Goal: Task Accomplishment & Management: Use online tool/utility

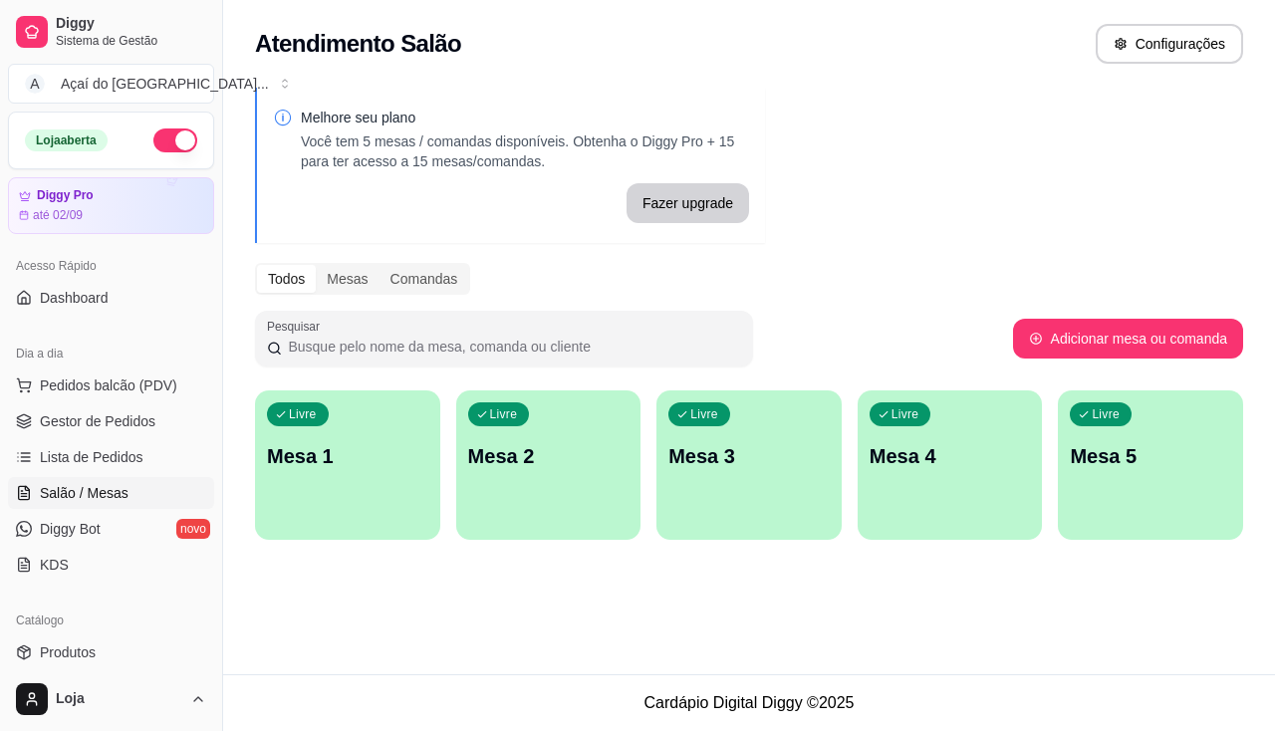
click at [294, 384] on div "Melhore seu plano Você tem 5 mesas / comandas disponíveis. Obtenha o Diggy Pro …" at bounding box center [749, 320] width 1052 height 488
click at [343, 472] on div "Livre Mesa 1" at bounding box center [347, 452] width 185 height 125
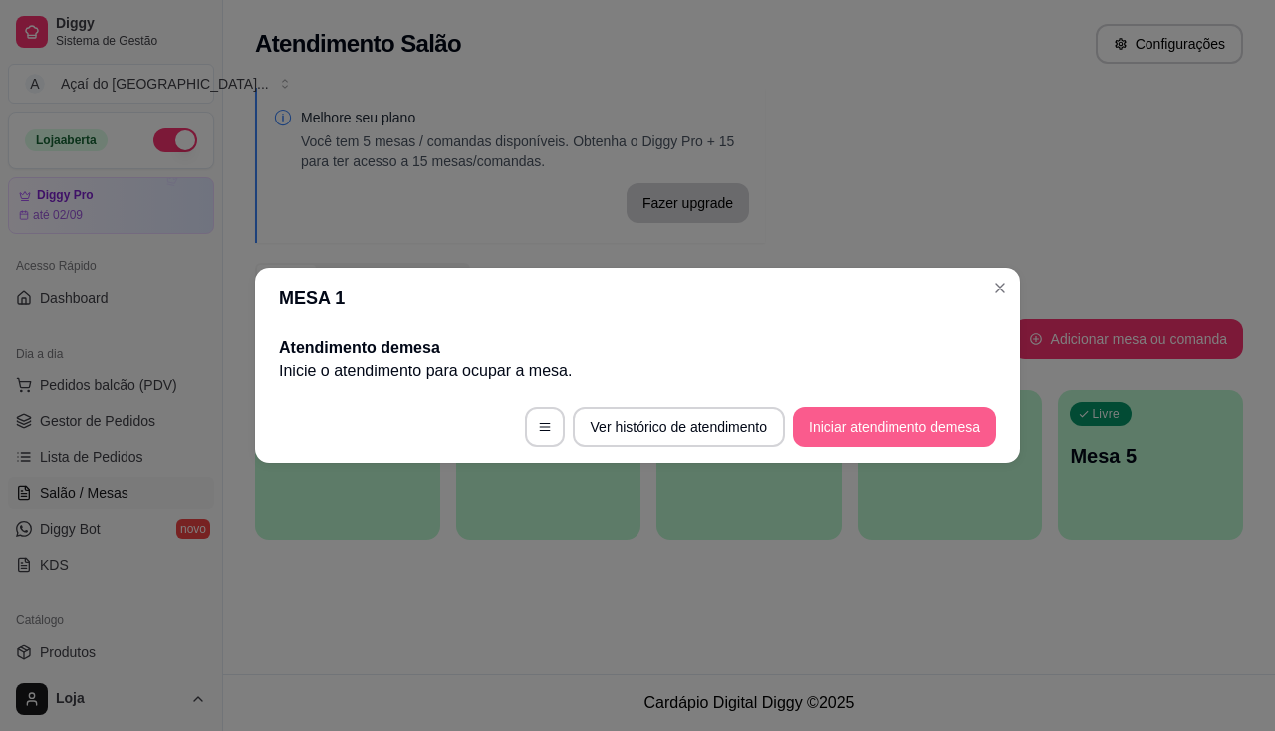
click at [840, 431] on button "Iniciar atendimento de mesa" at bounding box center [894, 427] width 203 height 40
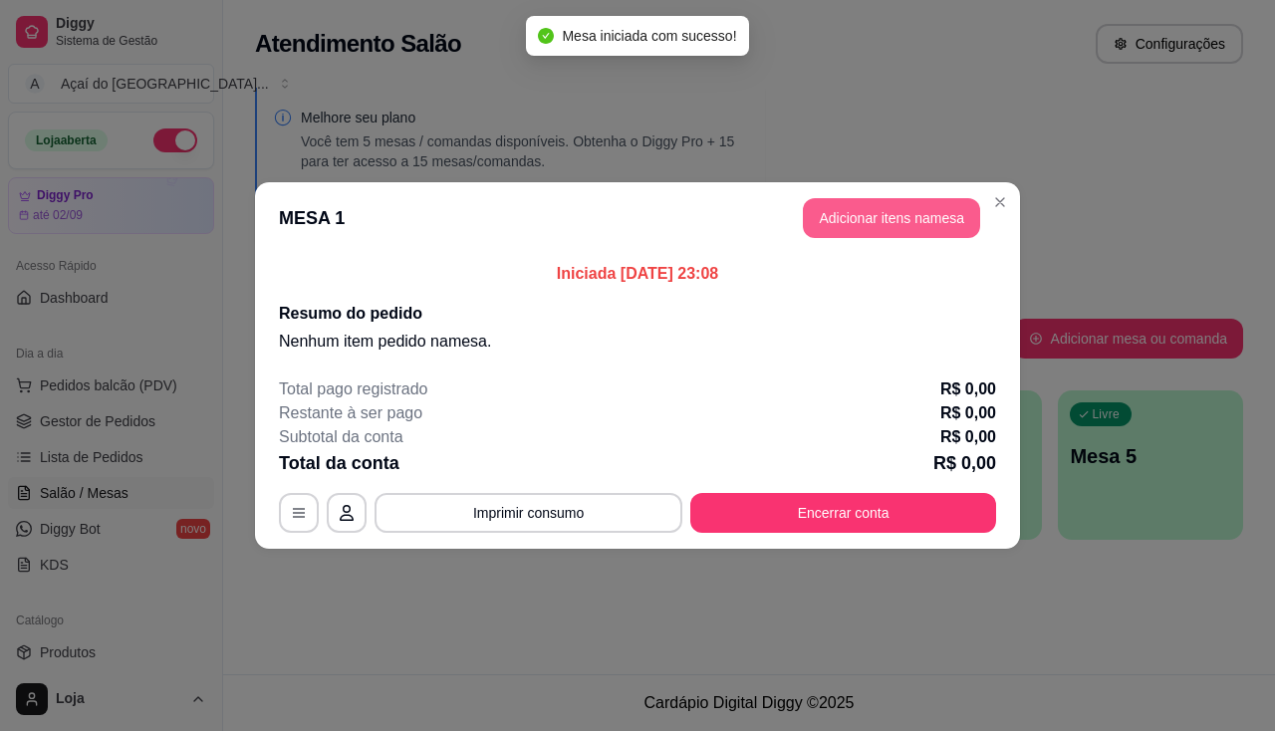
click at [884, 233] on button "Adicionar itens na mesa" at bounding box center [891, 218] width 177 height 40
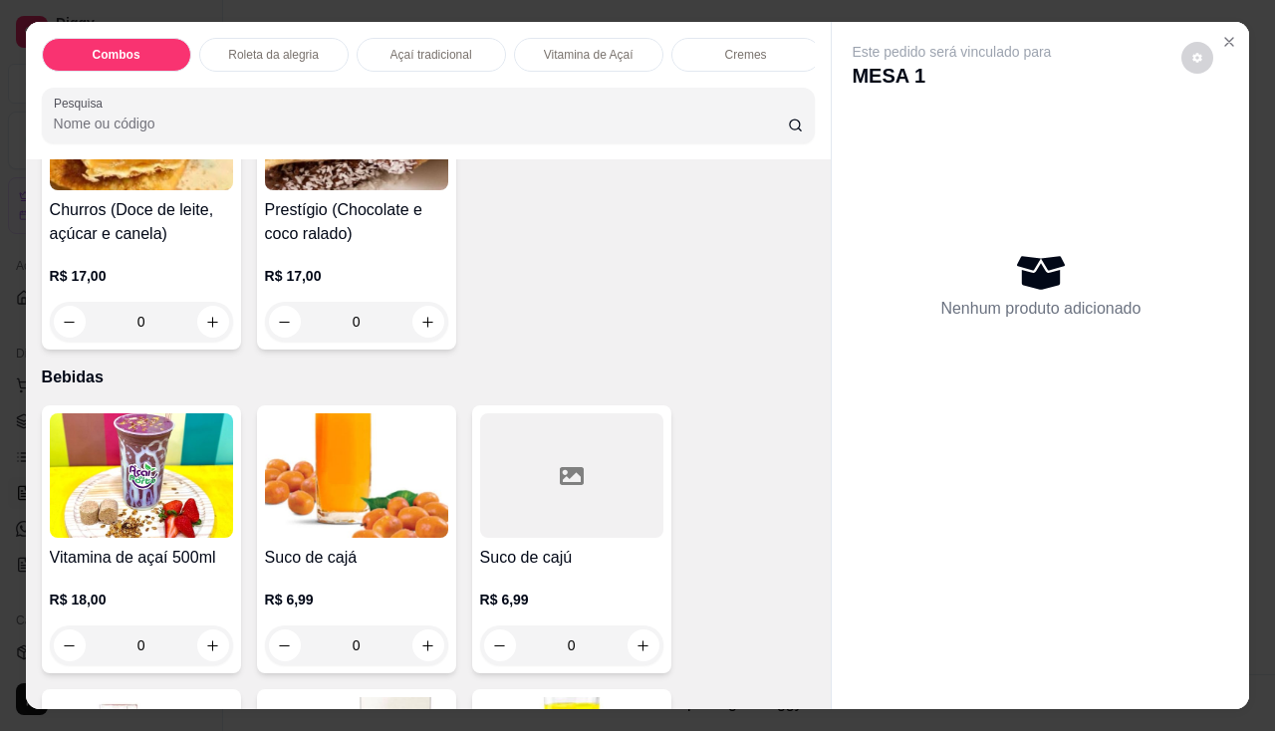
scroll to position [5377, 0]
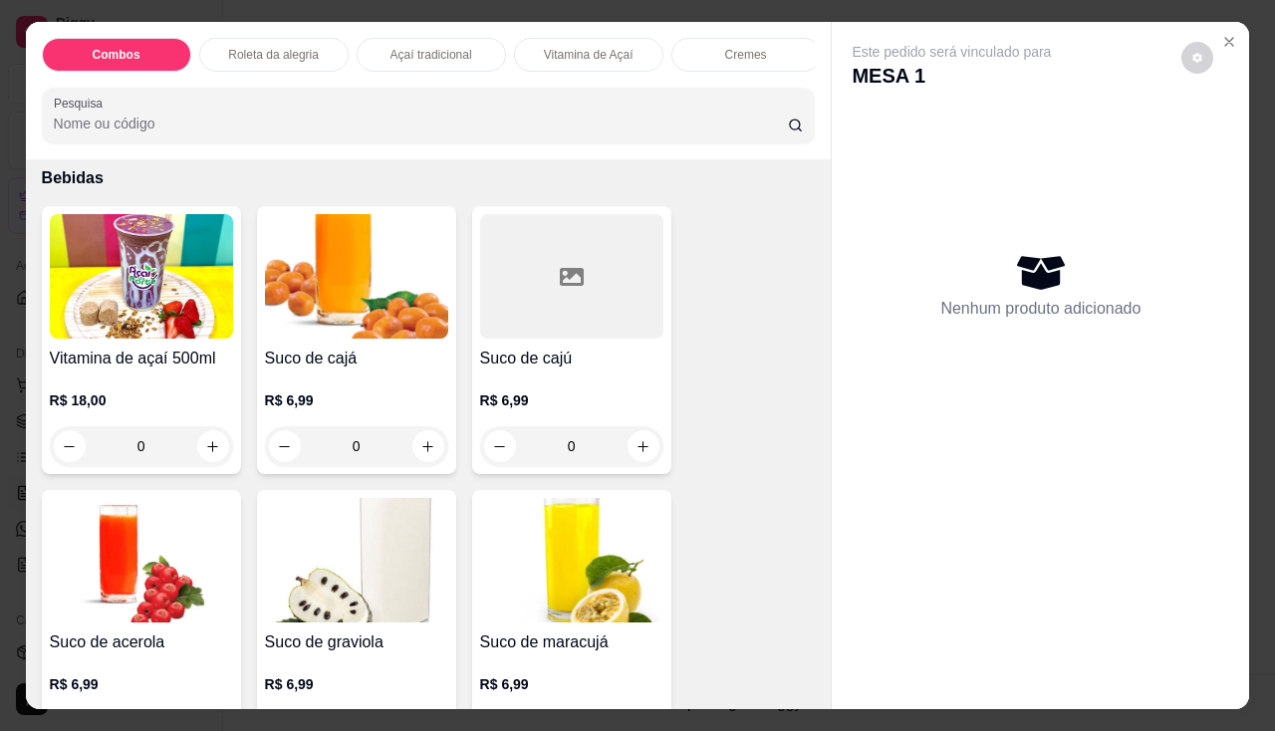
click at [203, 311] on img at bounding box center [141, 276] width 183 height 124
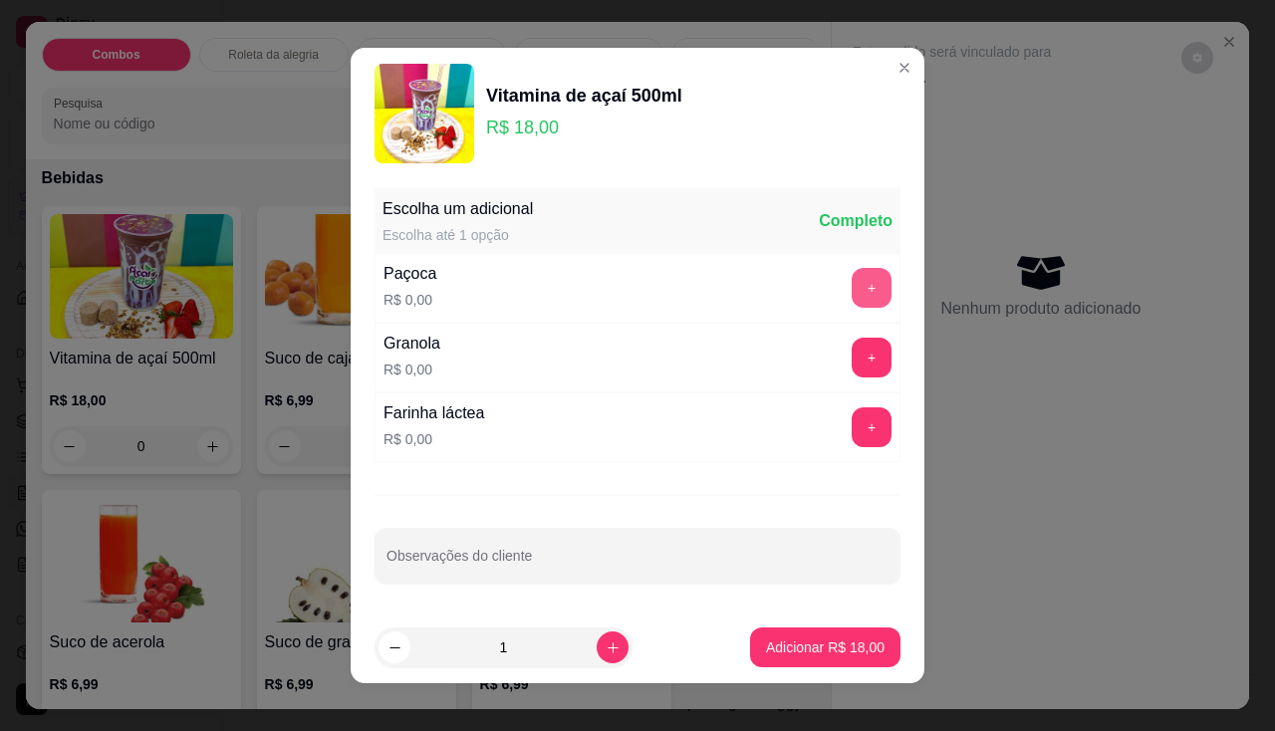
click at [851, 295] on button "+" at bounding box center [871, 288] width 40 height 40
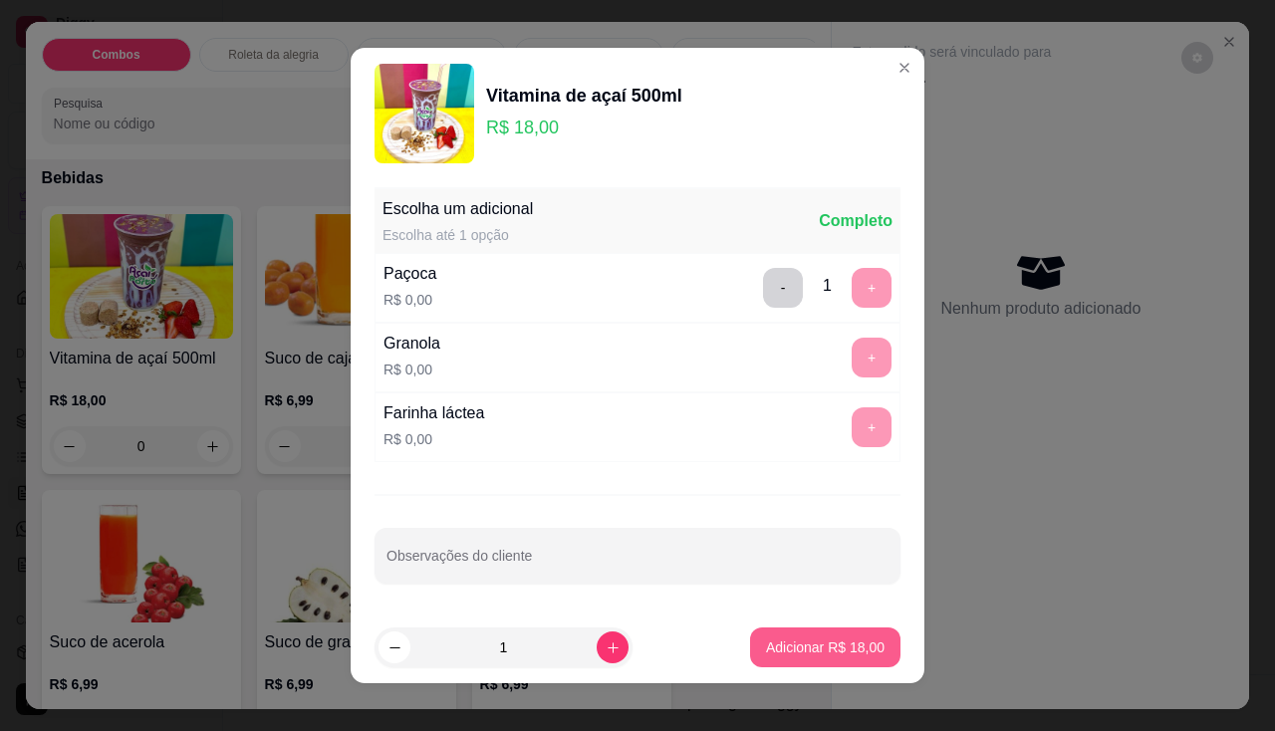
click at [782, 632] on button "Adicionar R$ 18,00" at bounding box center [825, 647] width 150 height 40
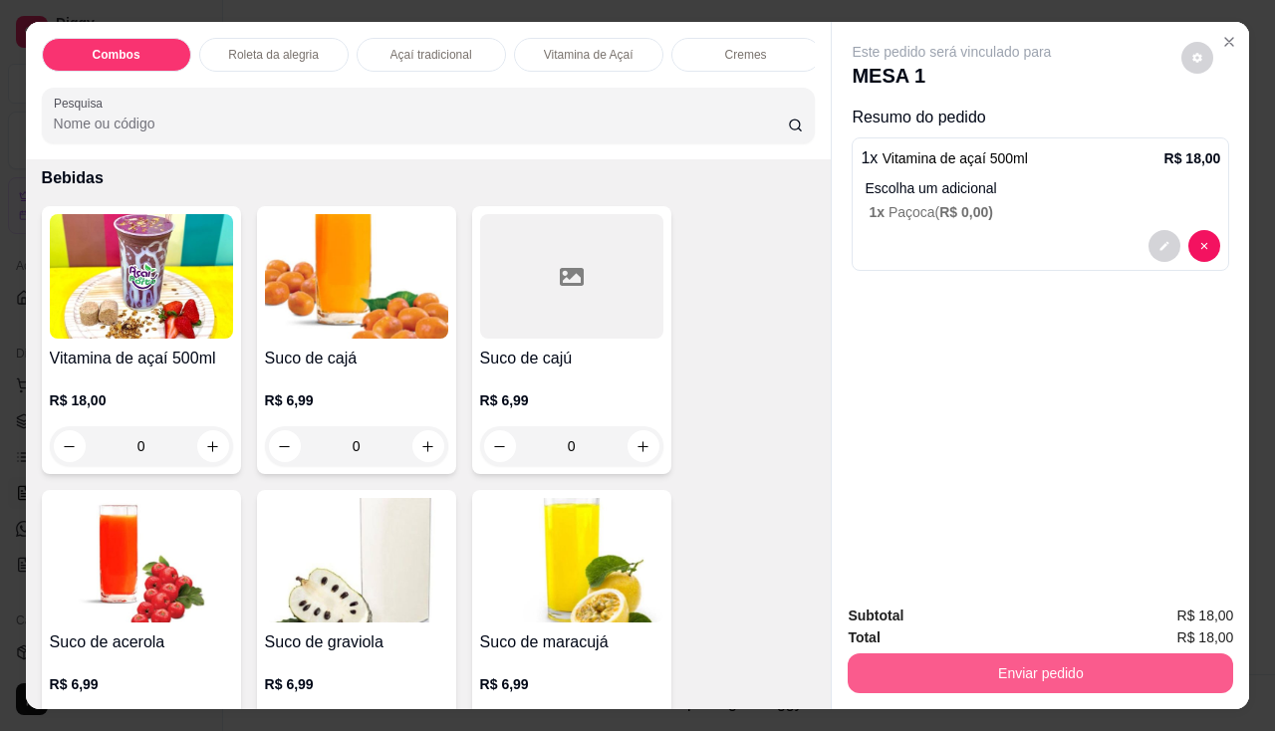
click at [976, 673] on button "Enviar pedido" at bounding box center [1039, 673] width 385 height 40
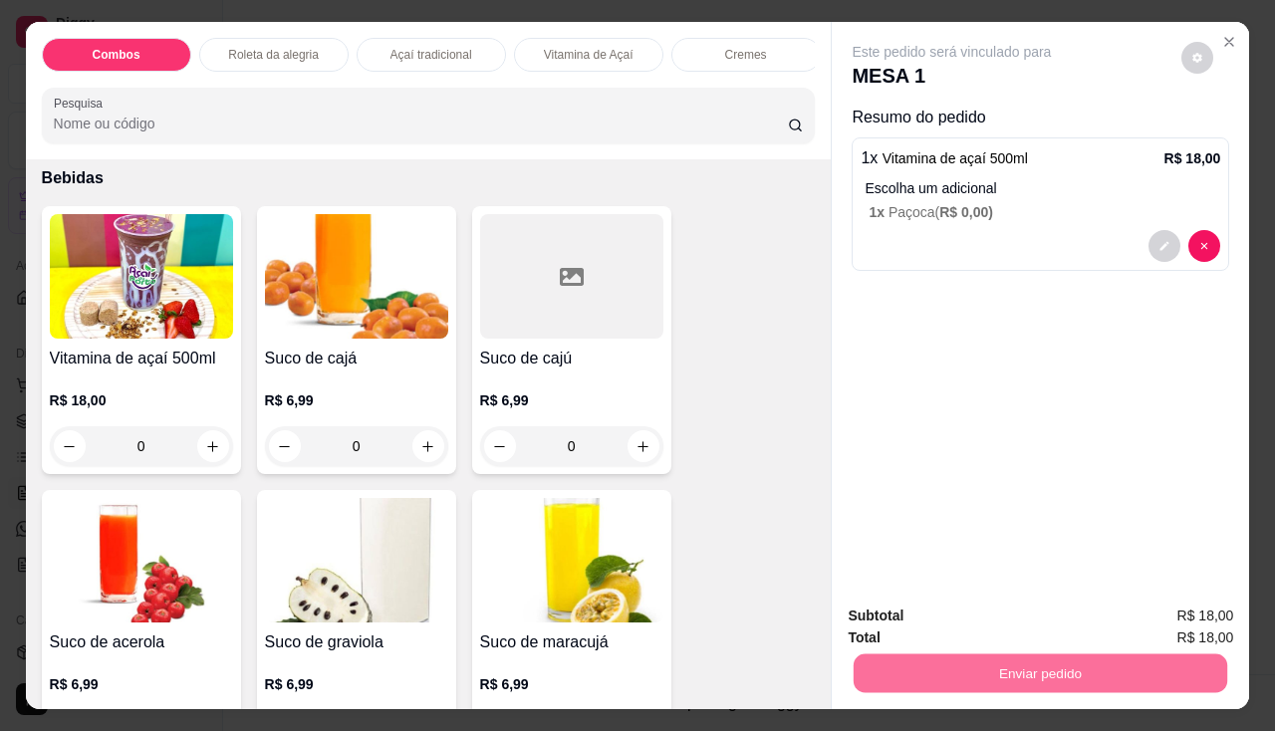
click at [980, 627] on button "Não registrar e enviar pedido" at bounding box center [974, 617] width 207 height 38
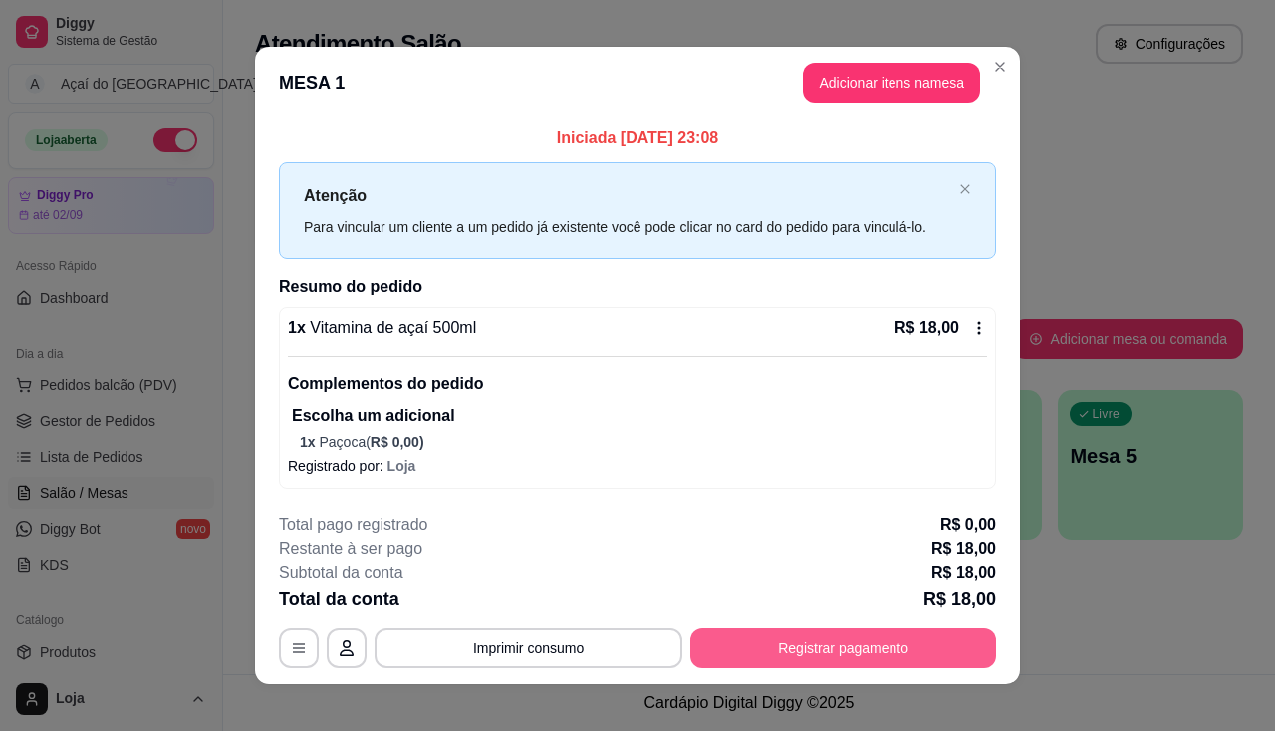
click at [894, 647] on button "Registrar pagamento" at bounding box center [843, 648] width 306 height 40
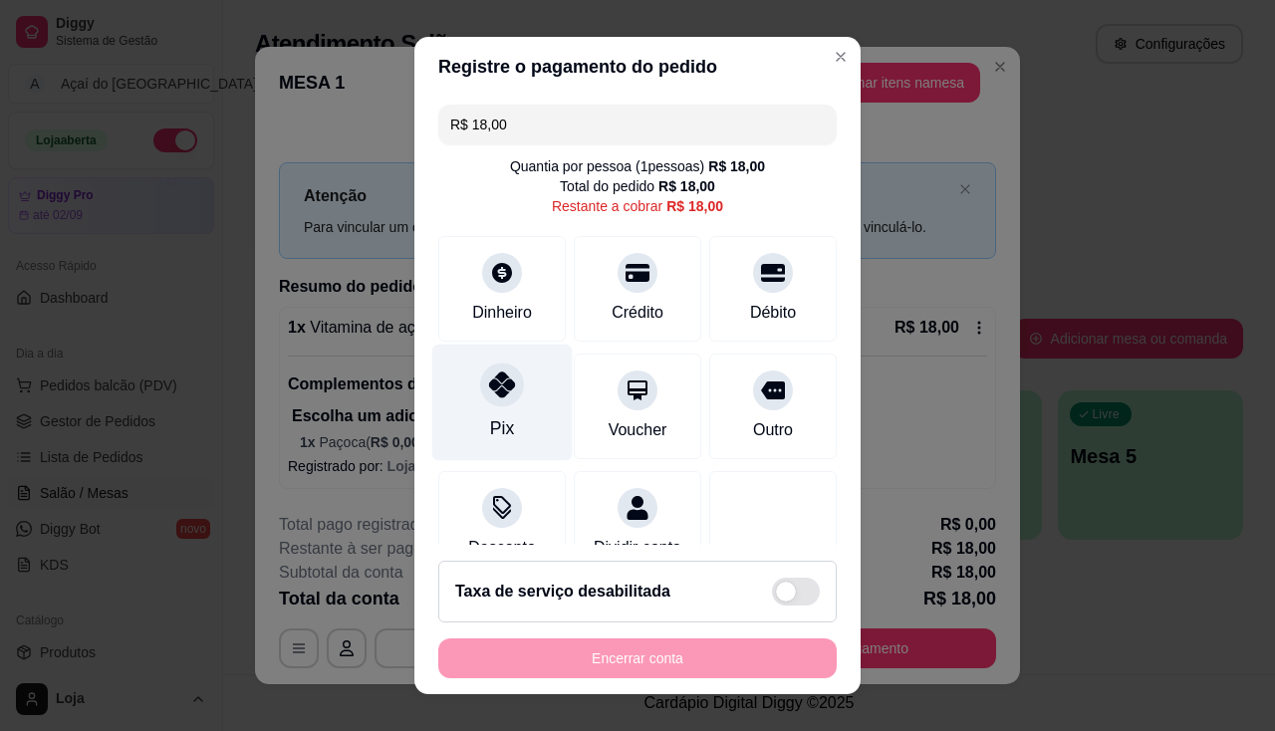
click at [523, 392] on div "Pix" at bounding box center [502, 402] width 140 height 117
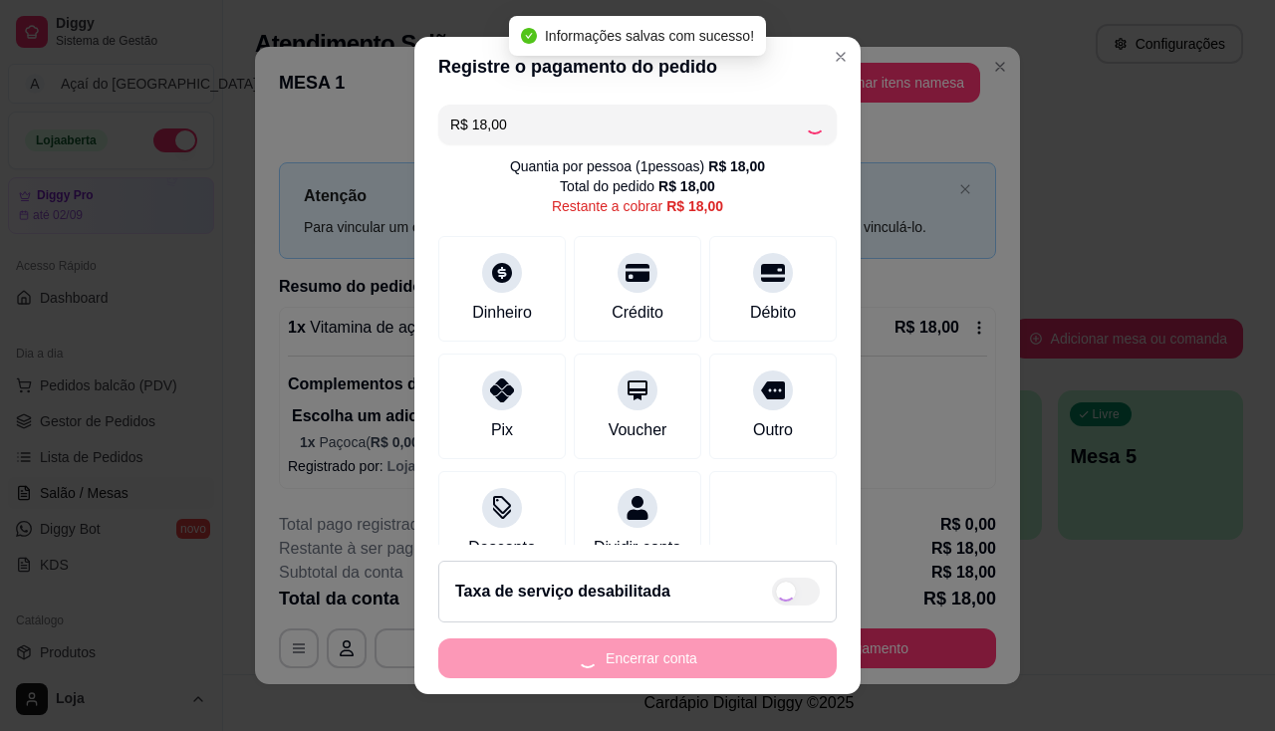
type input "R$ 0,00"
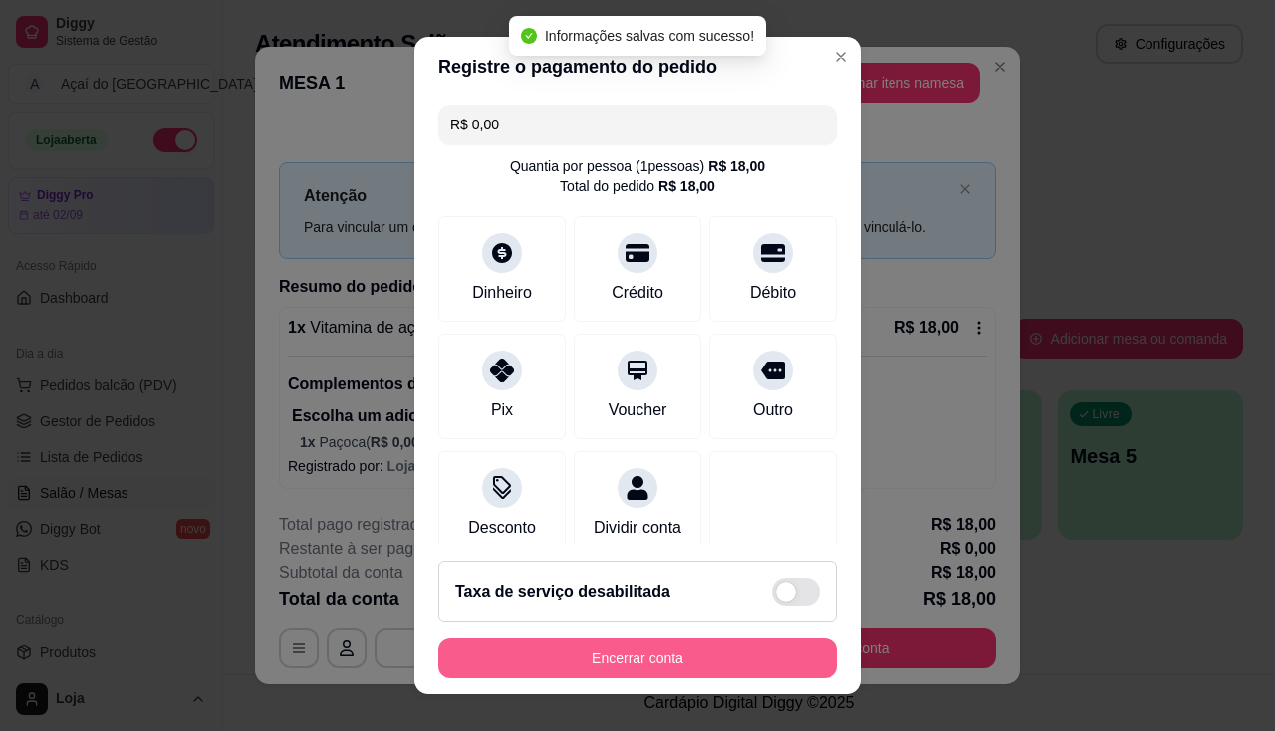
click at [584, 677] on button "Encerrar conta" at bounding box center [637, 658] width 398 height 40
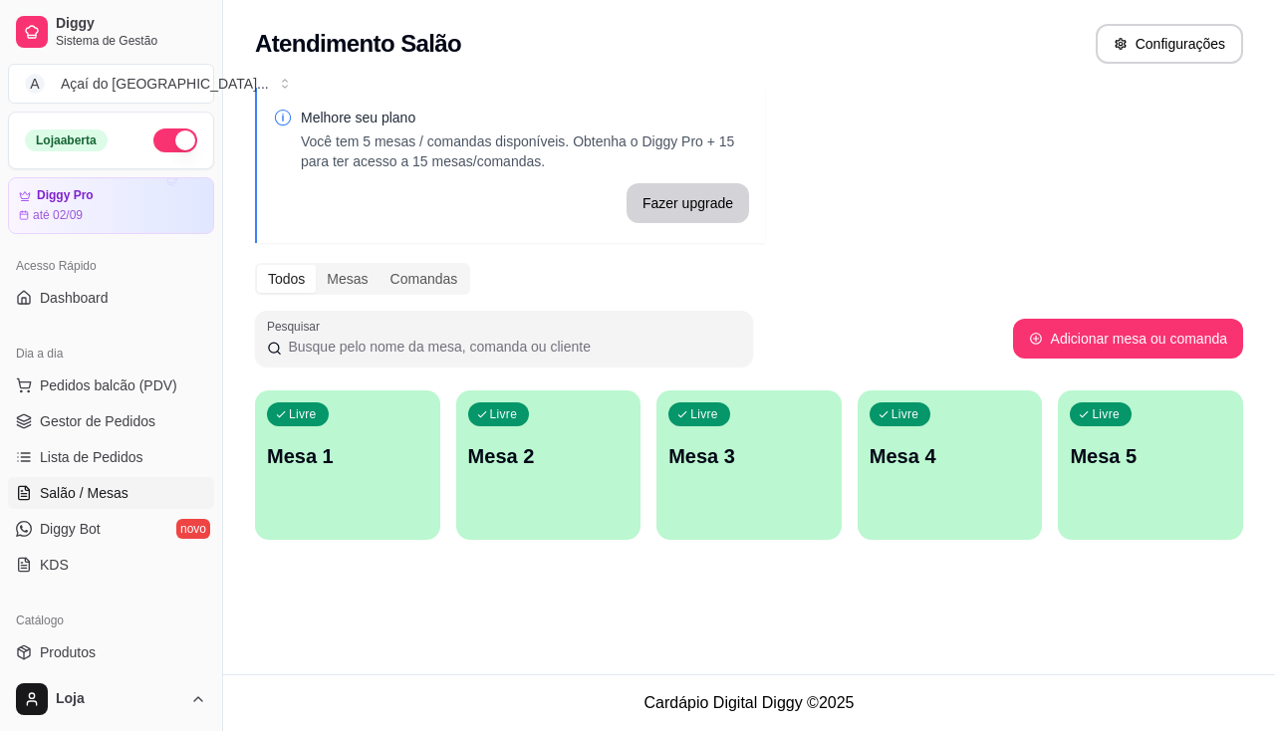
click at [264, 541] on div "Melhore seu plano Você tem 5 mesas / comandas disponíveis. Obtenha o Diggy Pro …" at bounding box center [749, 320] width 1052 height 488
click at [319, 500] on div "Livre Mesa 1" at bounding box center [347, 452] width 179 height 121
click at [410, 526] on div "button" at bounding box center [347, 525] width 179 height 23
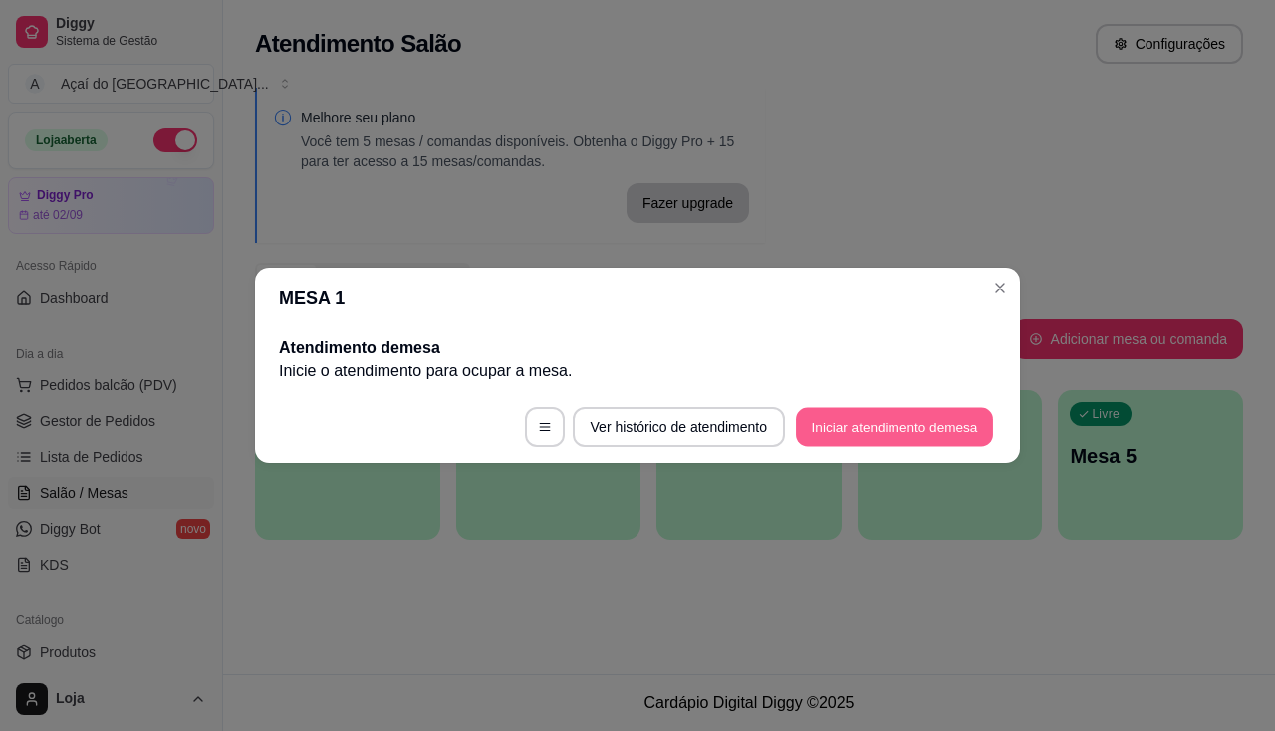
click at [852, 431] on button "Iniciar atendimento de mesa" at bounding box center [894, 427] width 197 height 39
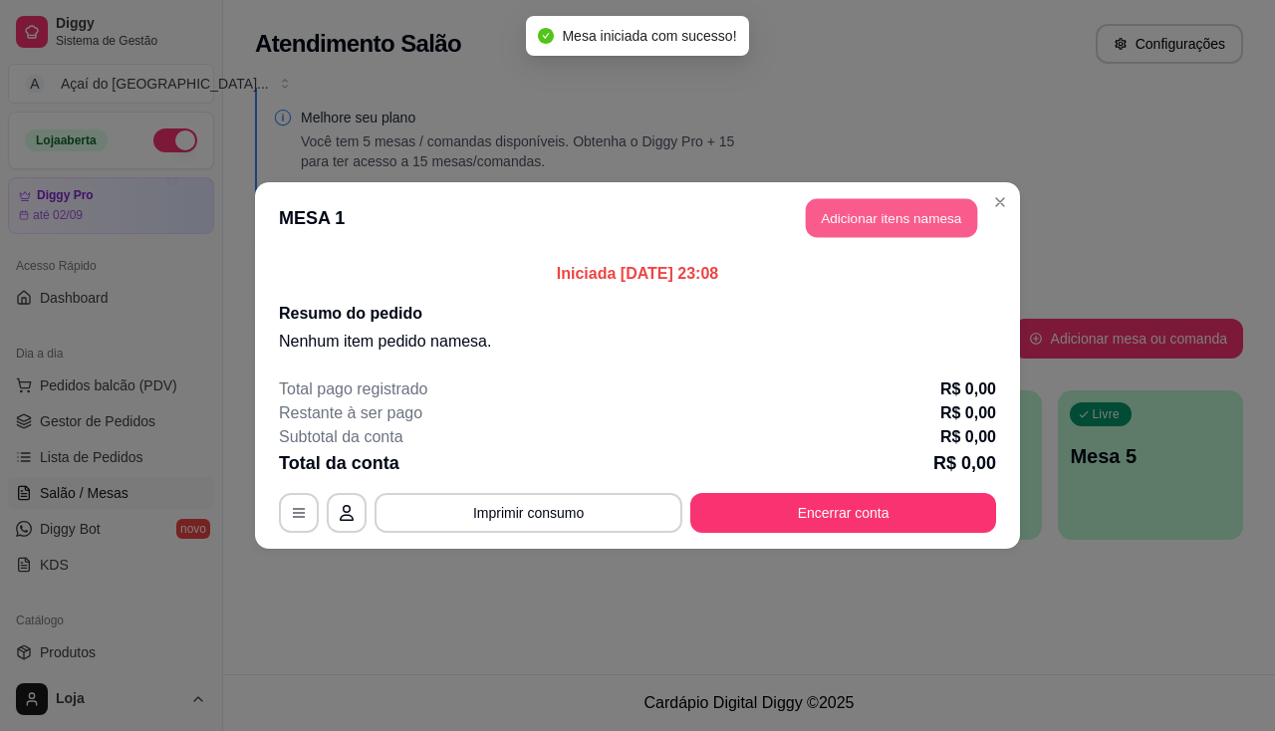
click at [859, 220] on button "Adicionar itens na mesa" at bounding box center [891, 218] width 171 height 39
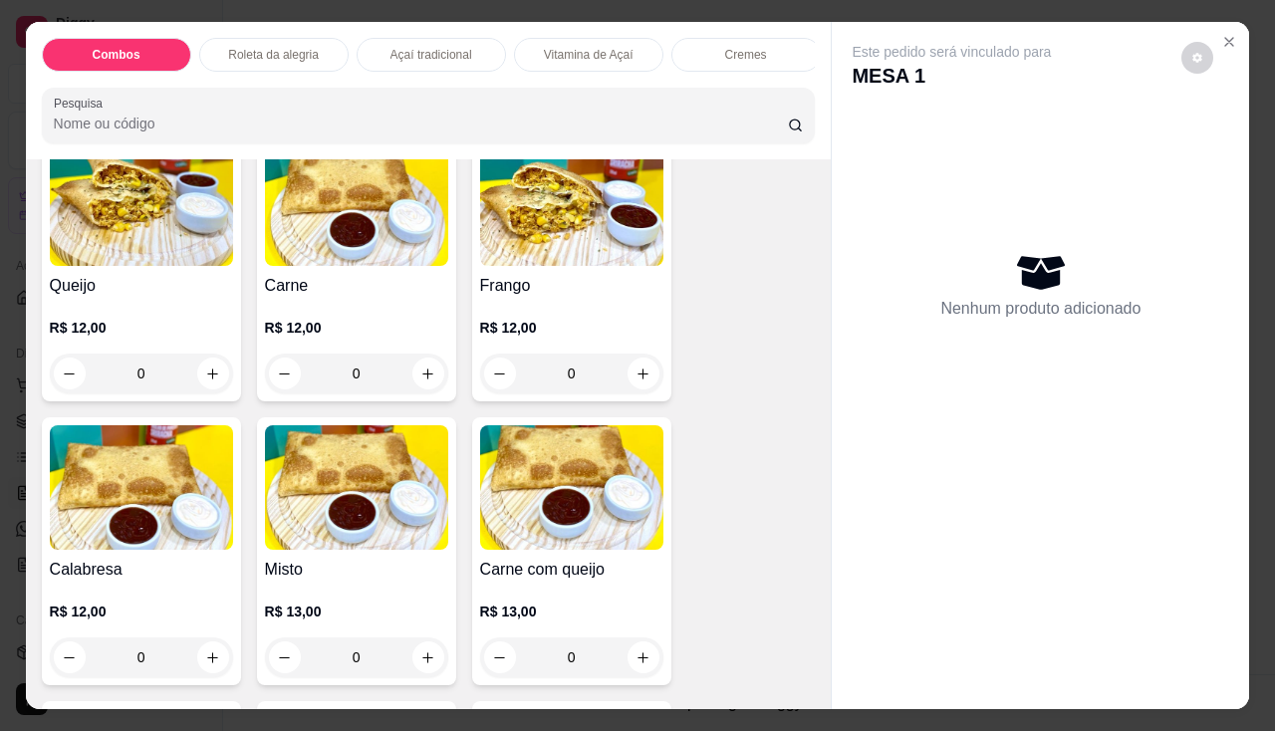
scroll to position [2788, 0]
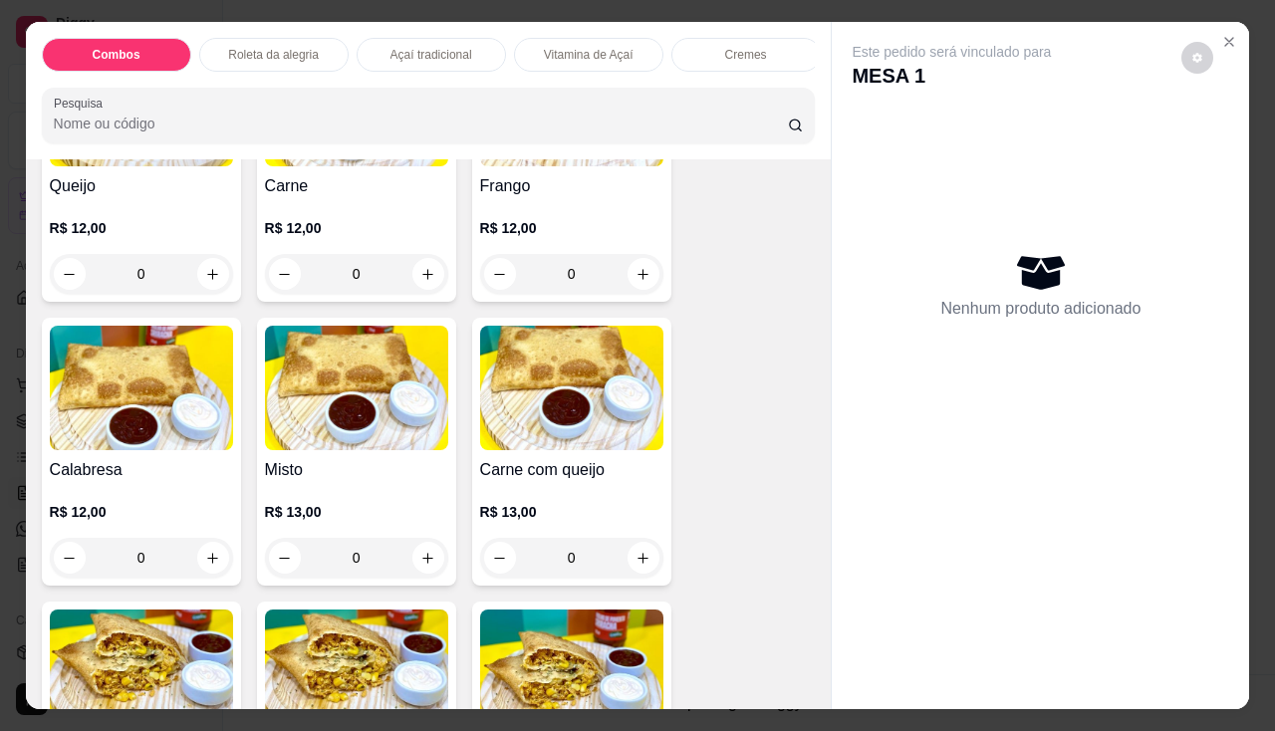
click at [307, 461] on div "Misto R$ 13,00 0" at bounding box center [356, 452] width 199 height 268
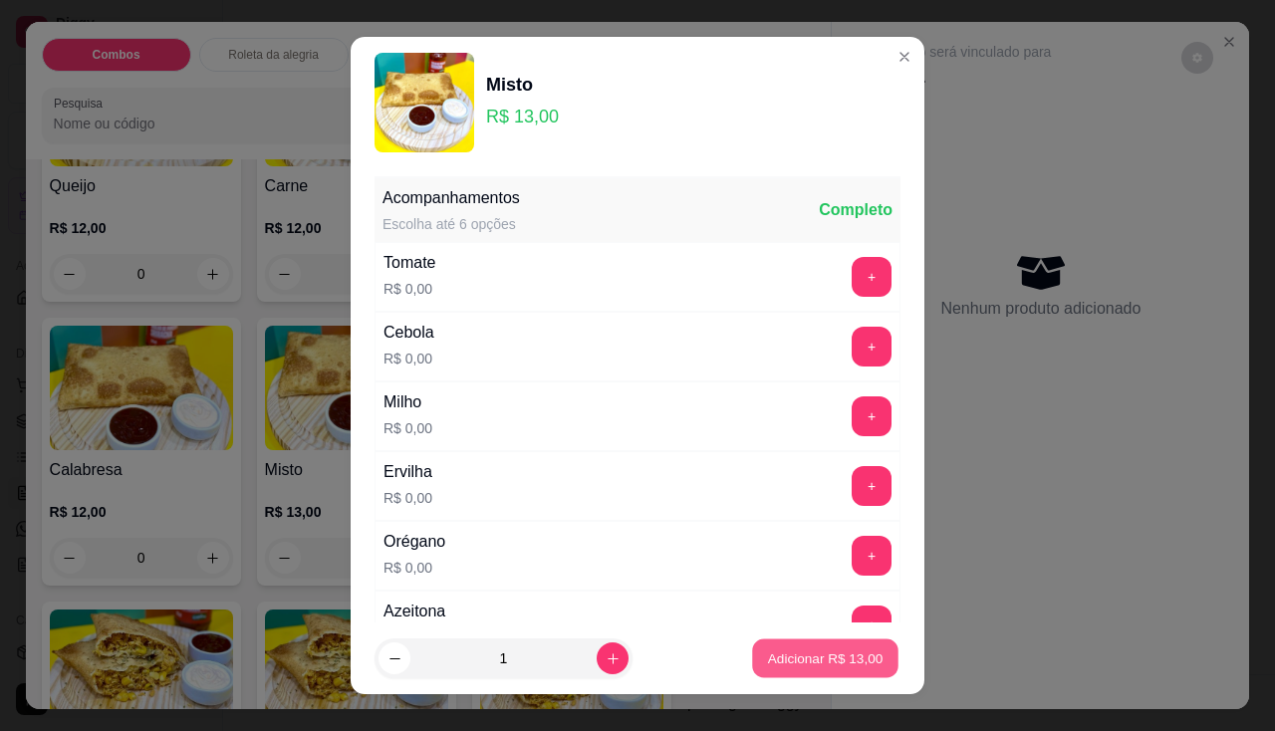
click at [843, 660] on p "Adicionar R$ 13,00" at bounding box center [826, 658] width 116 height 19
type input "1"
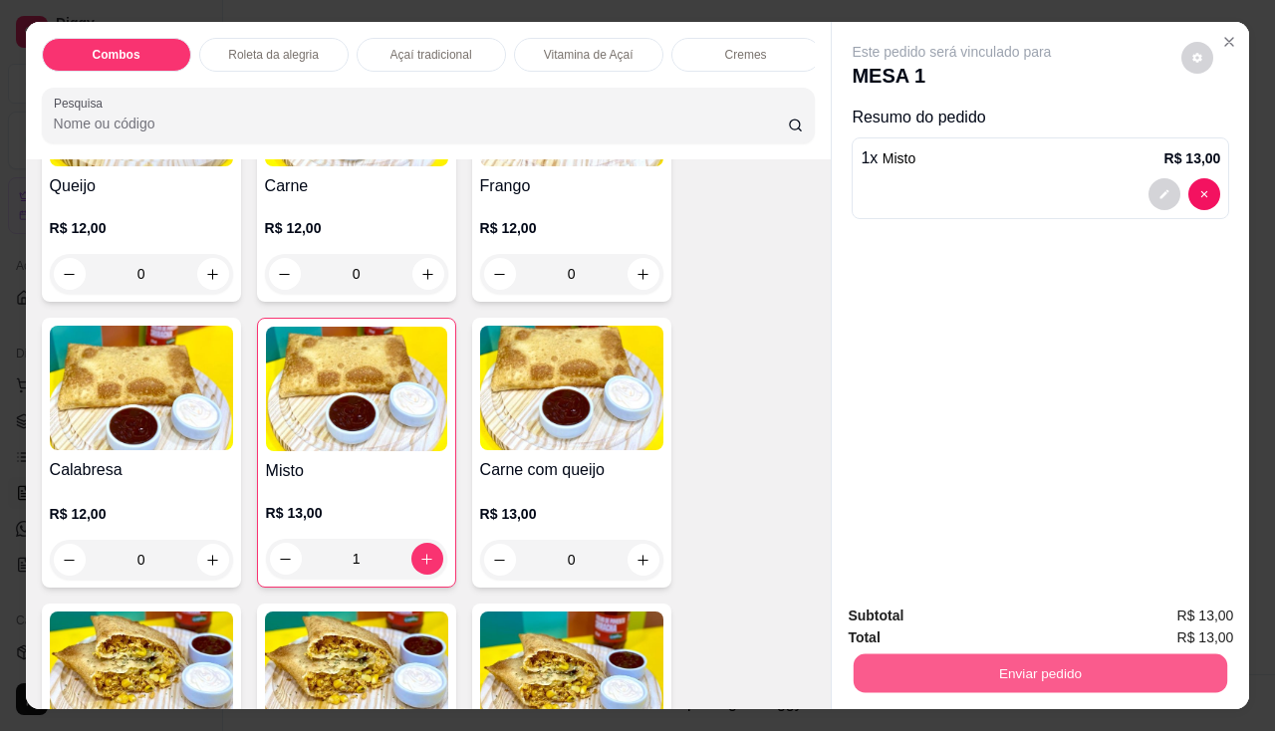
click at [853, 657] on button "Enviar pedido" at bounding box center [1039, 673] width 373 height 39
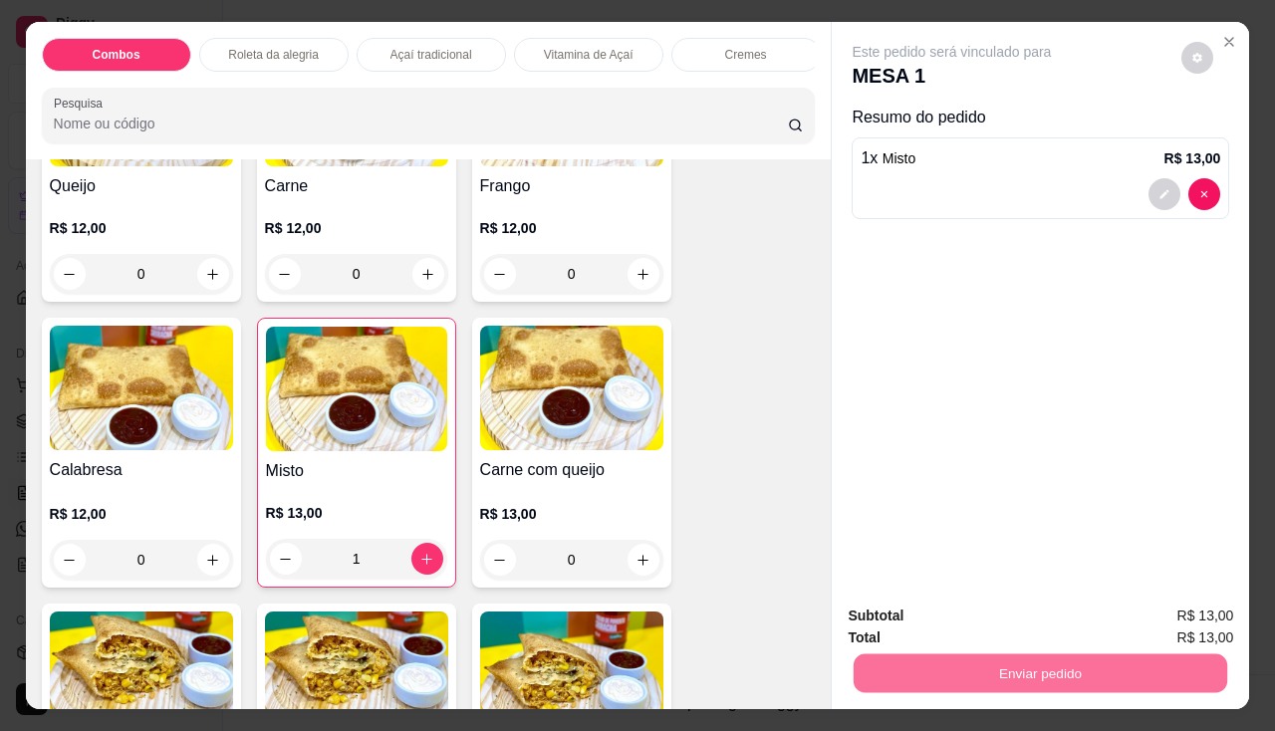
click at [932, 603] on button "Não registrar e enviar pedido" at bounding box center [974, 617] width 207 height 38
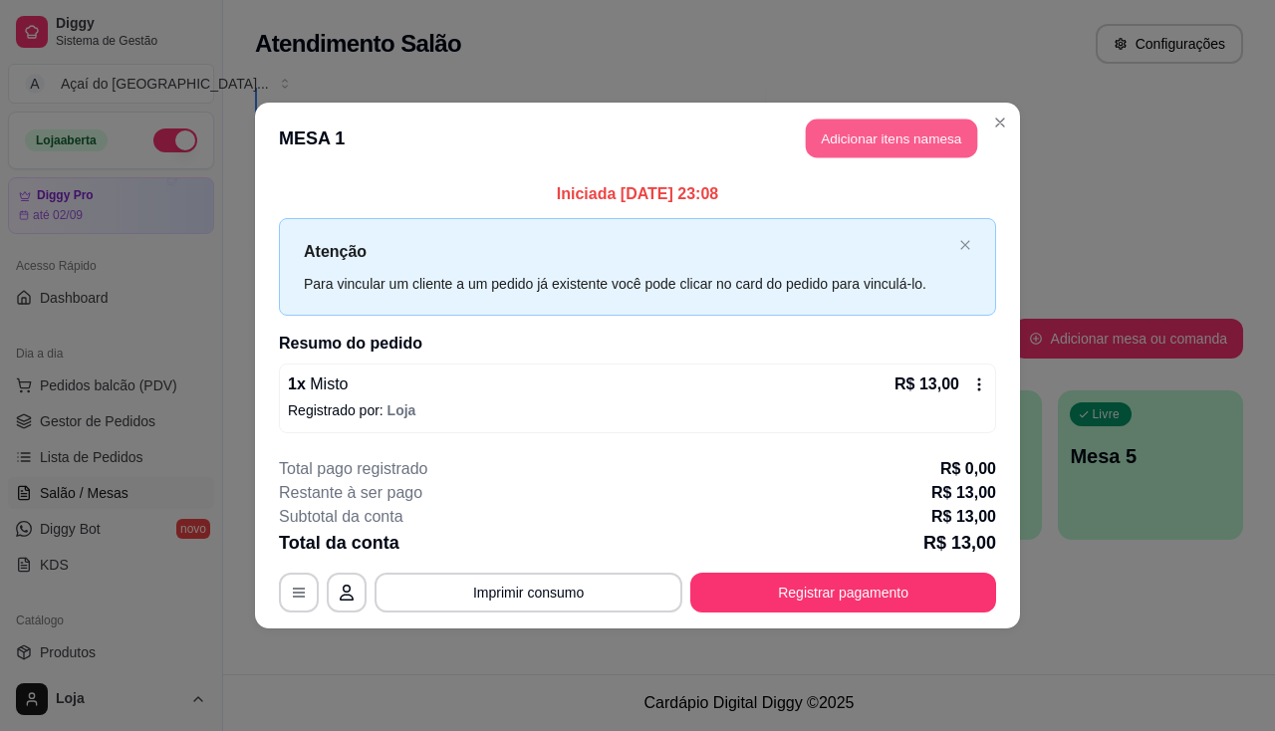
click at [955, 149] on button "Adicionar itens na mesa" at bounding box center [891, 138] width 171 height 39
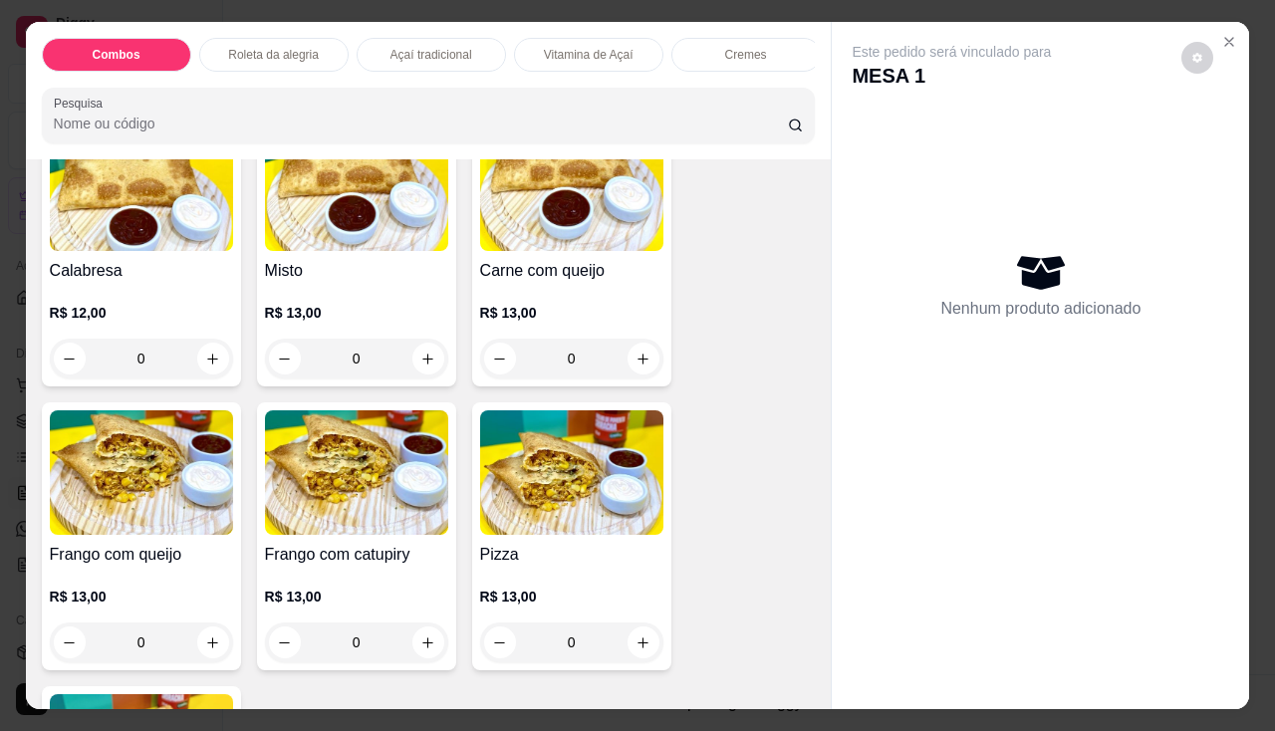
scroll to position [3087, 0]
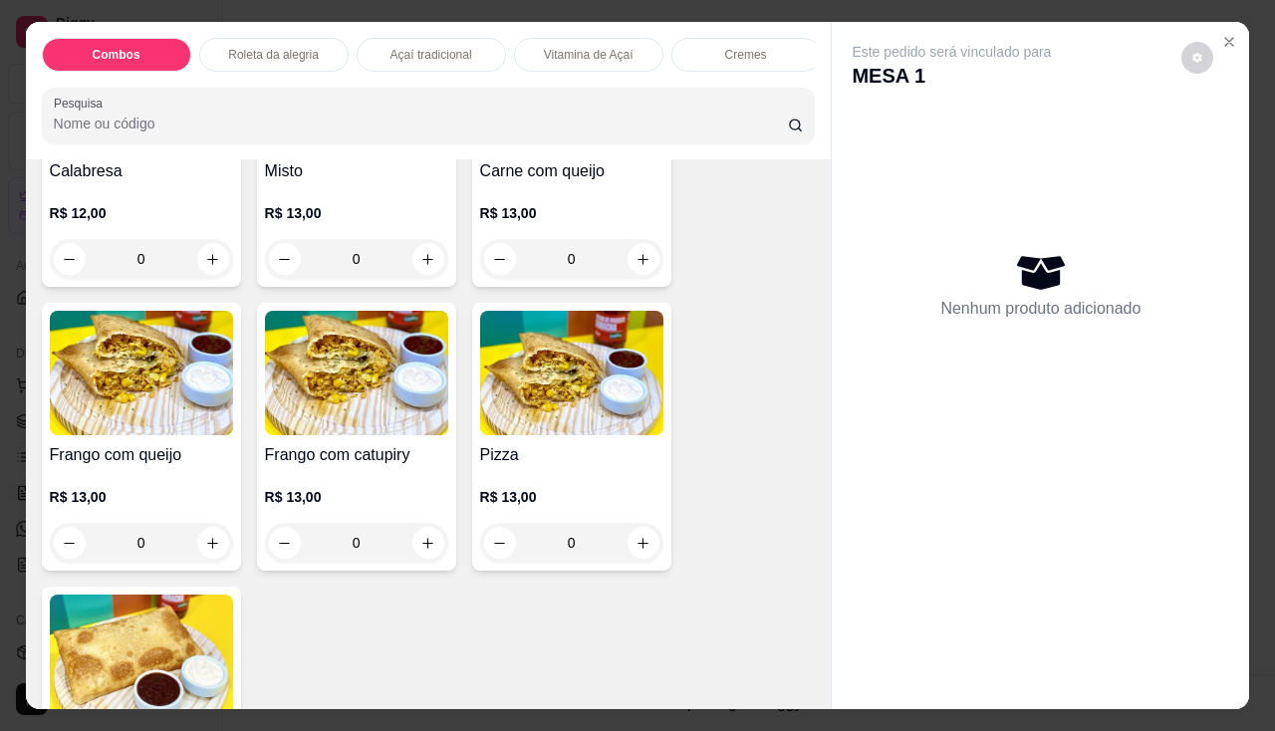
click at [495, 507] on p "R$ 13,00" at bounding box center [571, 497] width 183 height 20
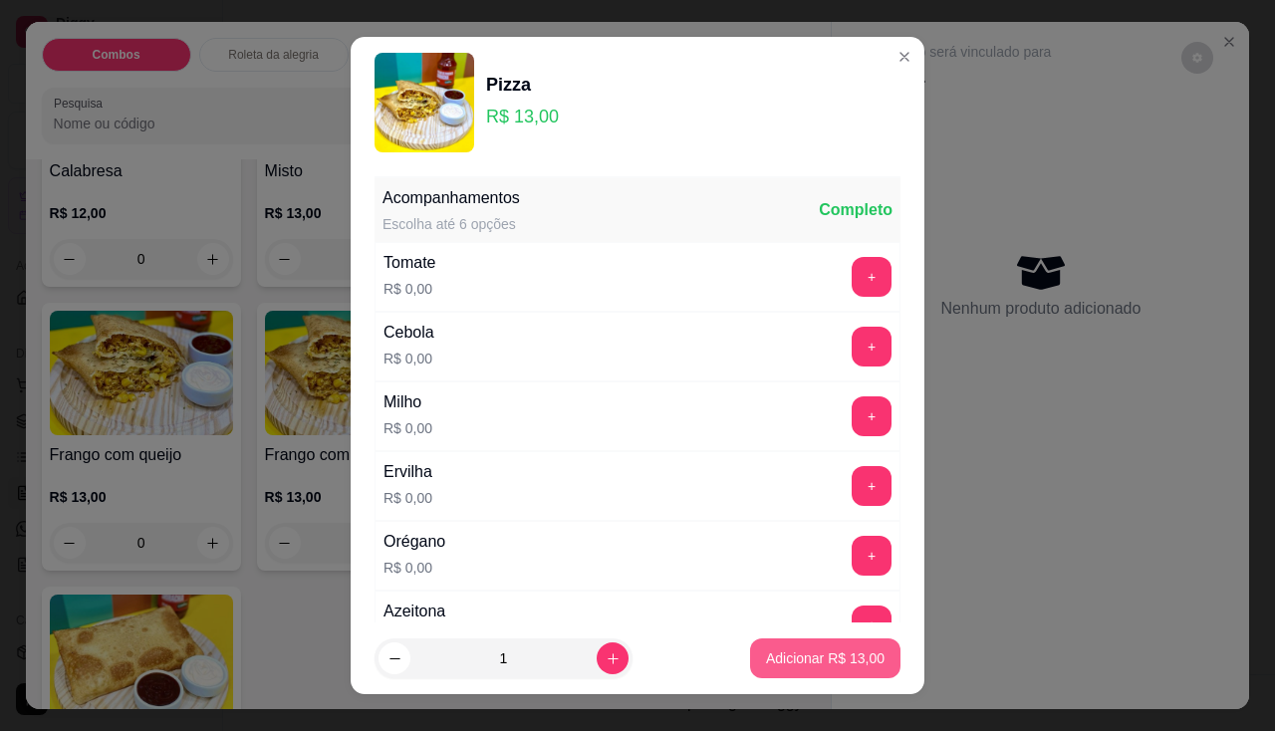
click at [829, 669] on button "Adicionar R$ 13,00" at bounding box center [825, 658] width 150 height 40
type input "1"
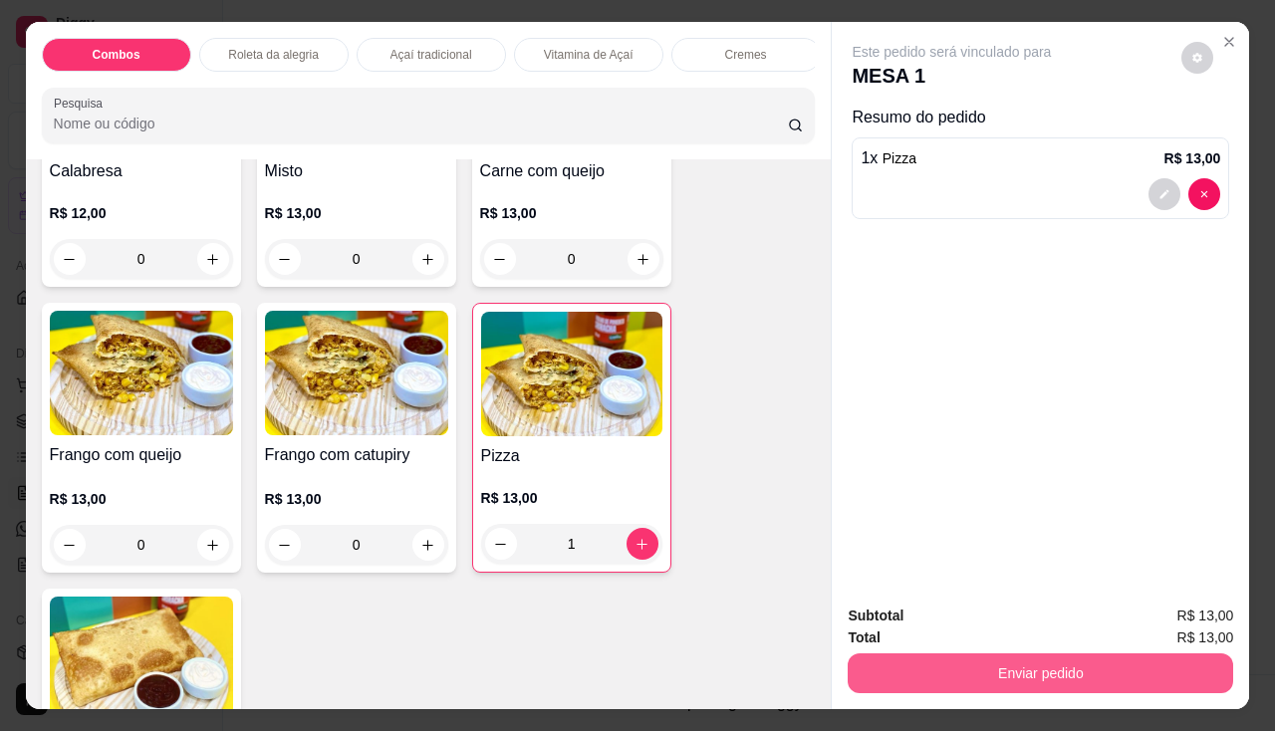
click at [963, 663] on button "Enviar pedido" at bounding box center [1039, 673] width 385 height 40
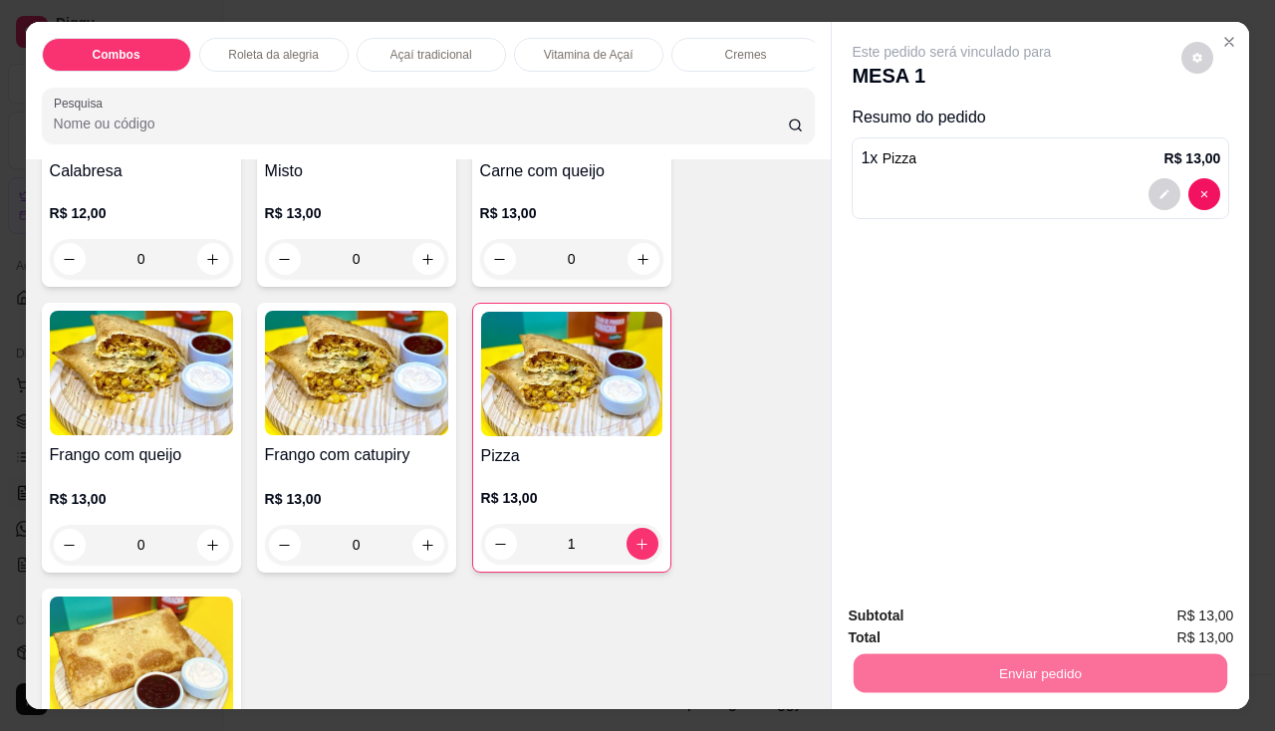
click at [1004, 603] on button "Não registrar e enviar pedido" at bounding box center [974, 616] width 201 height 37
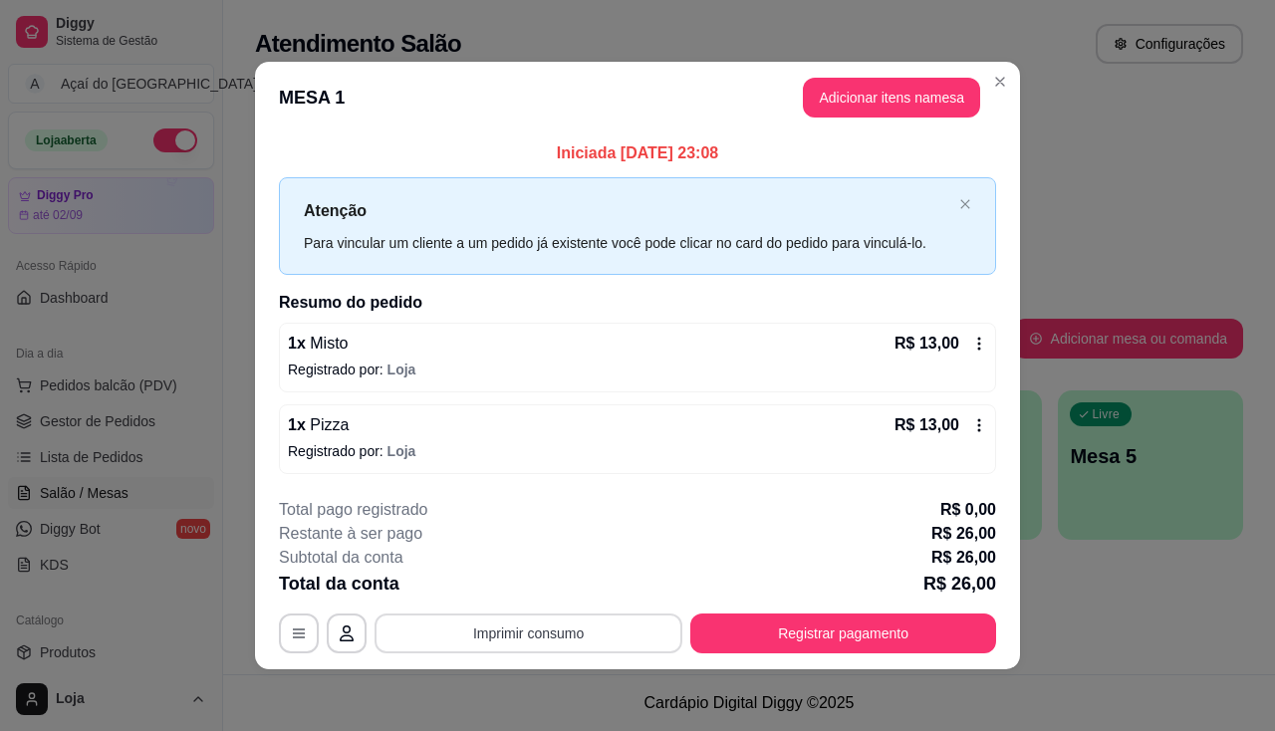
click at [602, 625] on button "Imprimir consumo" at bounding box center [528, 633] width 308 height 40
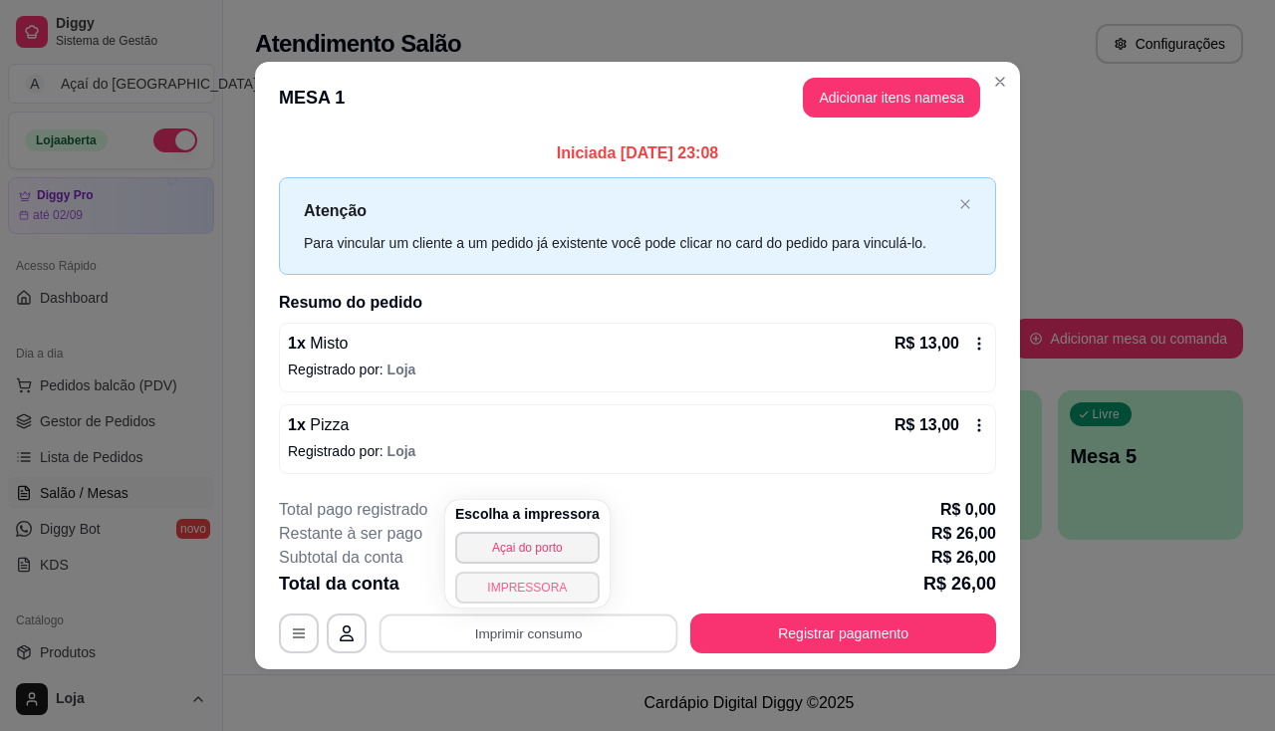
click at [561, 591] on button "IMPRESSORA" at bounding box center [527, 588] width 144 height 32
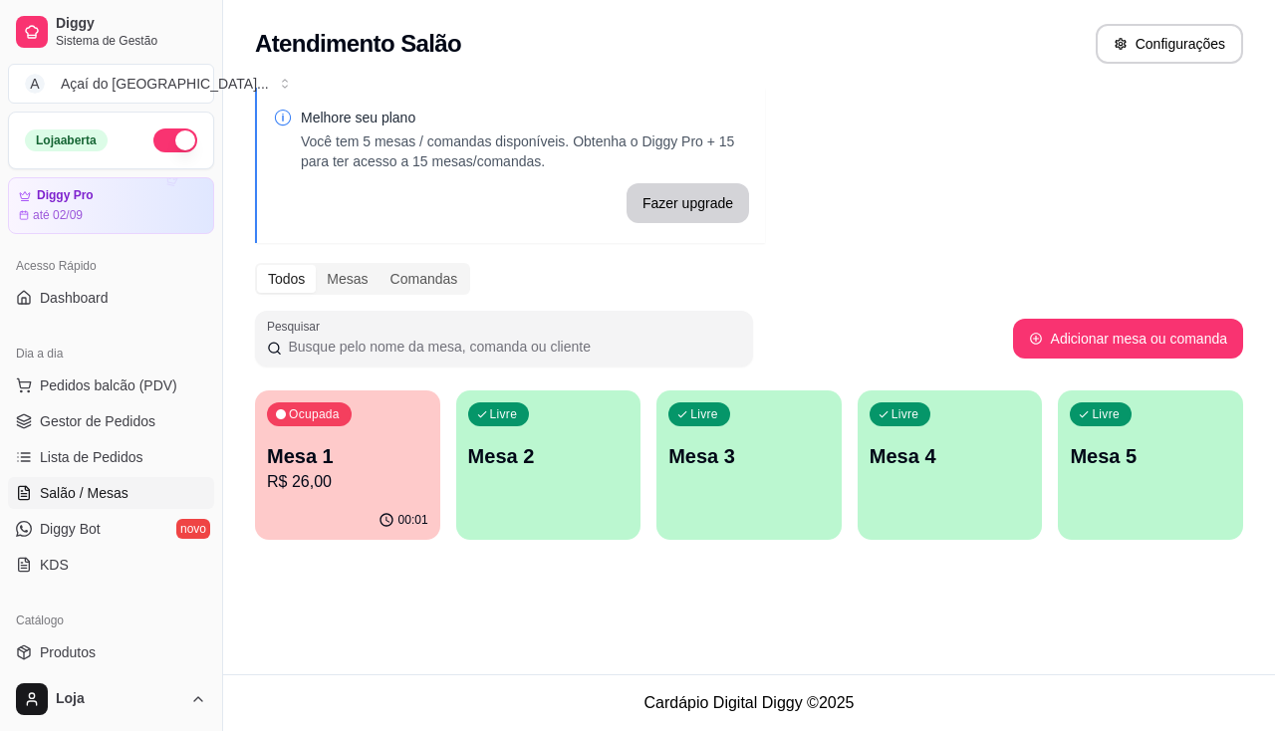
click at [366, 438] on div "Ocupada Mesa 1 R$ 26,00" at bounding box center [347, 445] width 185 height 111
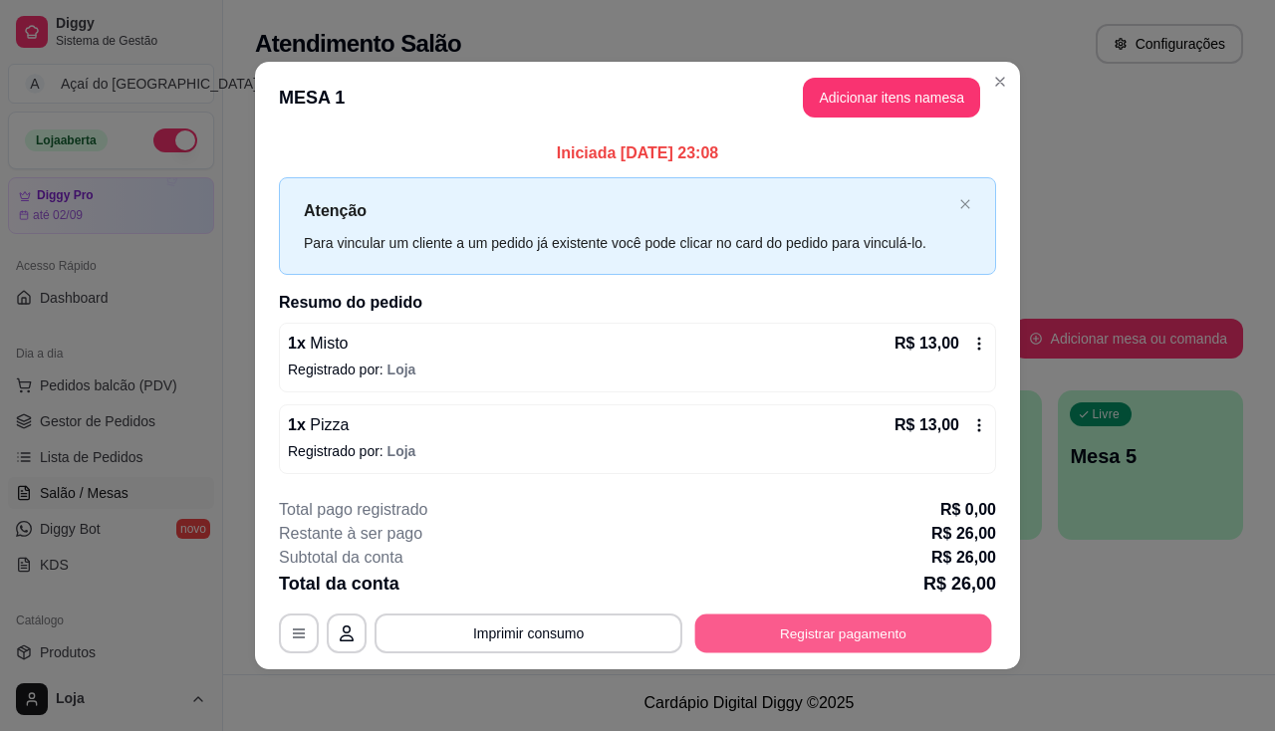
click at [758, 617] on button "Registrar pagamento" at bounding box center [843, 632] width 297 height 39
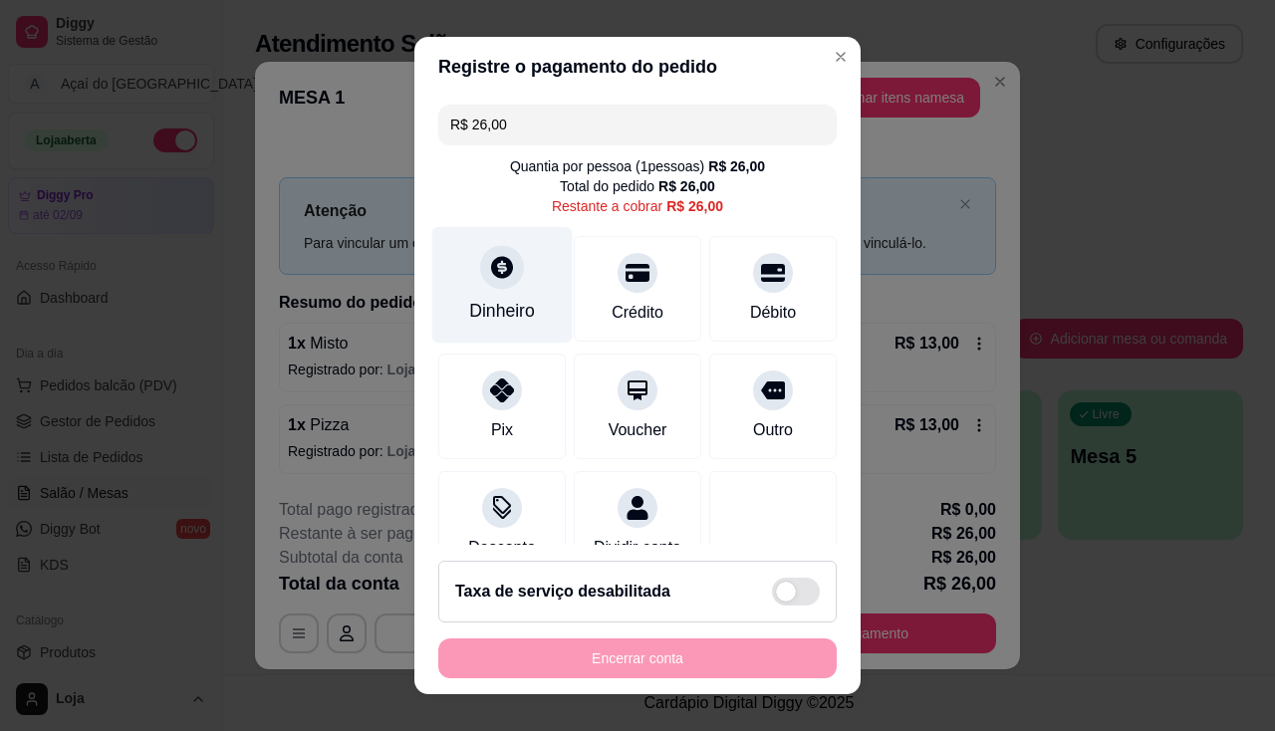
click at [518, 288] on div "Dinheiro" at bounding box center [502, 284] width 140 height 117
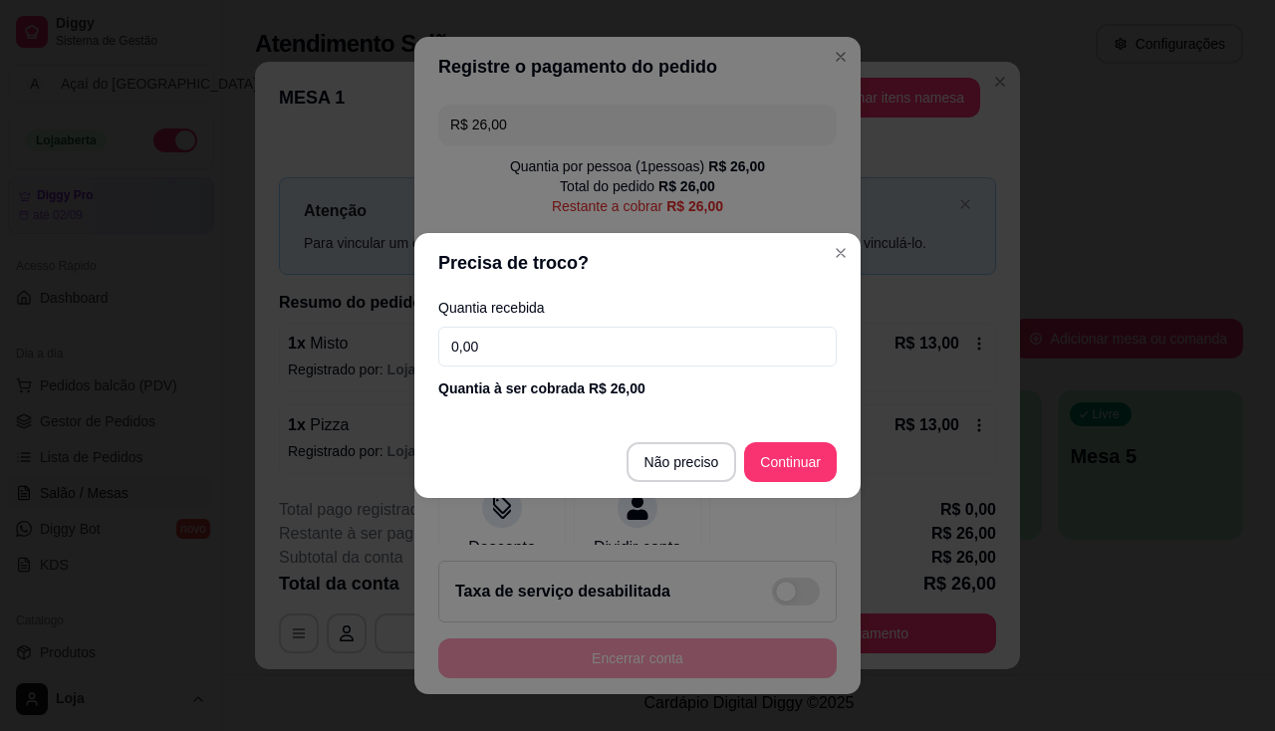
click at [580, 310] on label "Quantia recebida" at bounding box center [637, 308] width 398 height 14
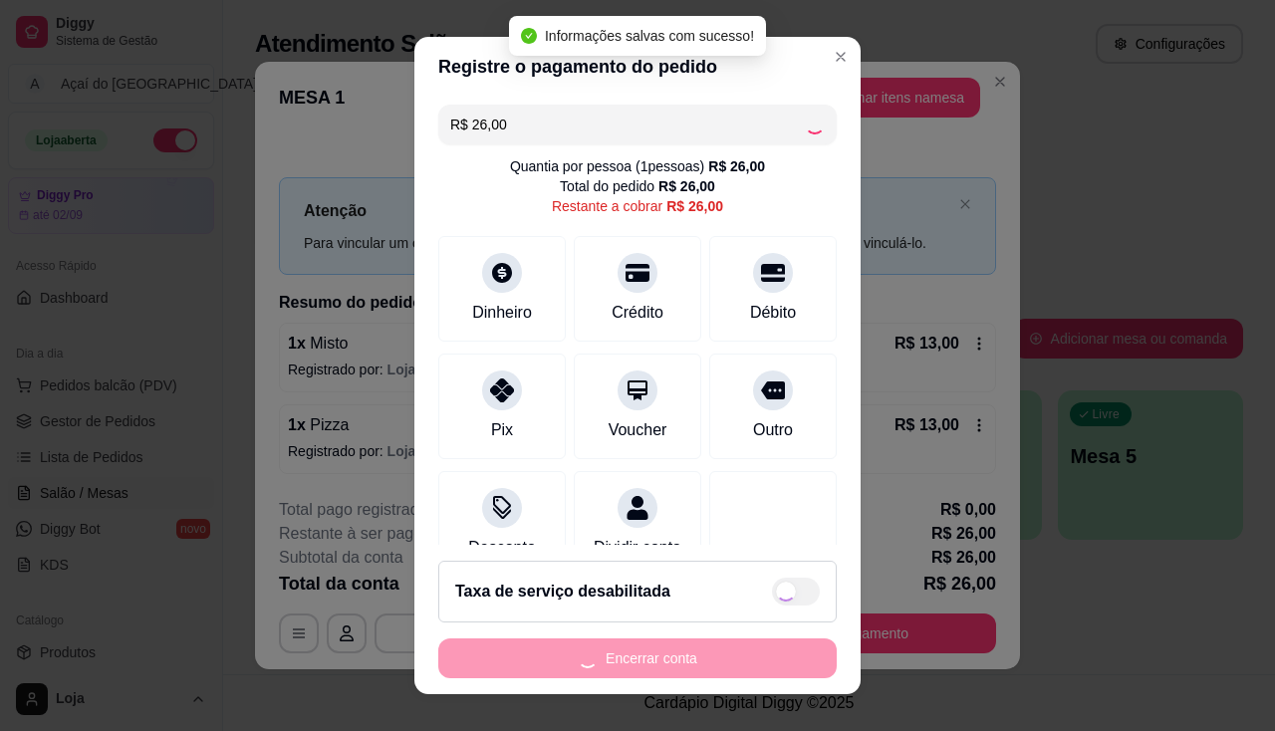
type input "R$ 0,00"
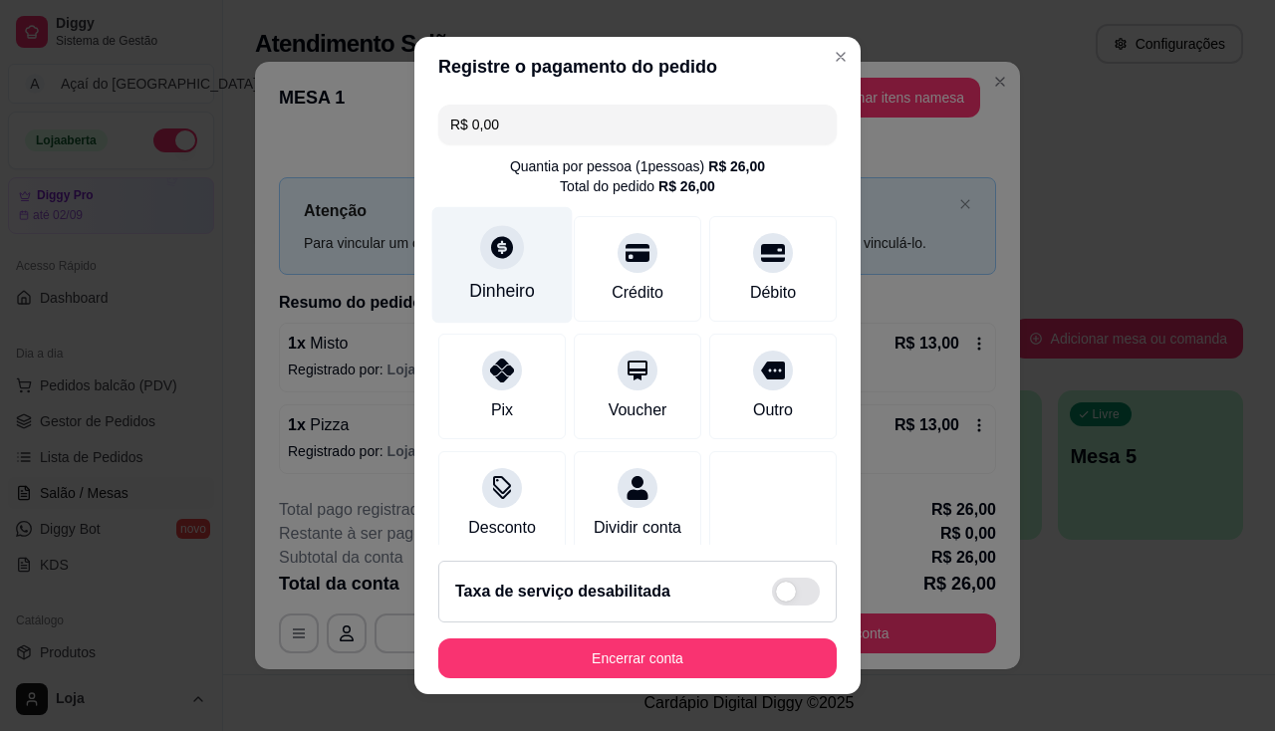
click at [475, 275] on div "Dinheiro" at bounding box center [502, 264] width 140 height 117
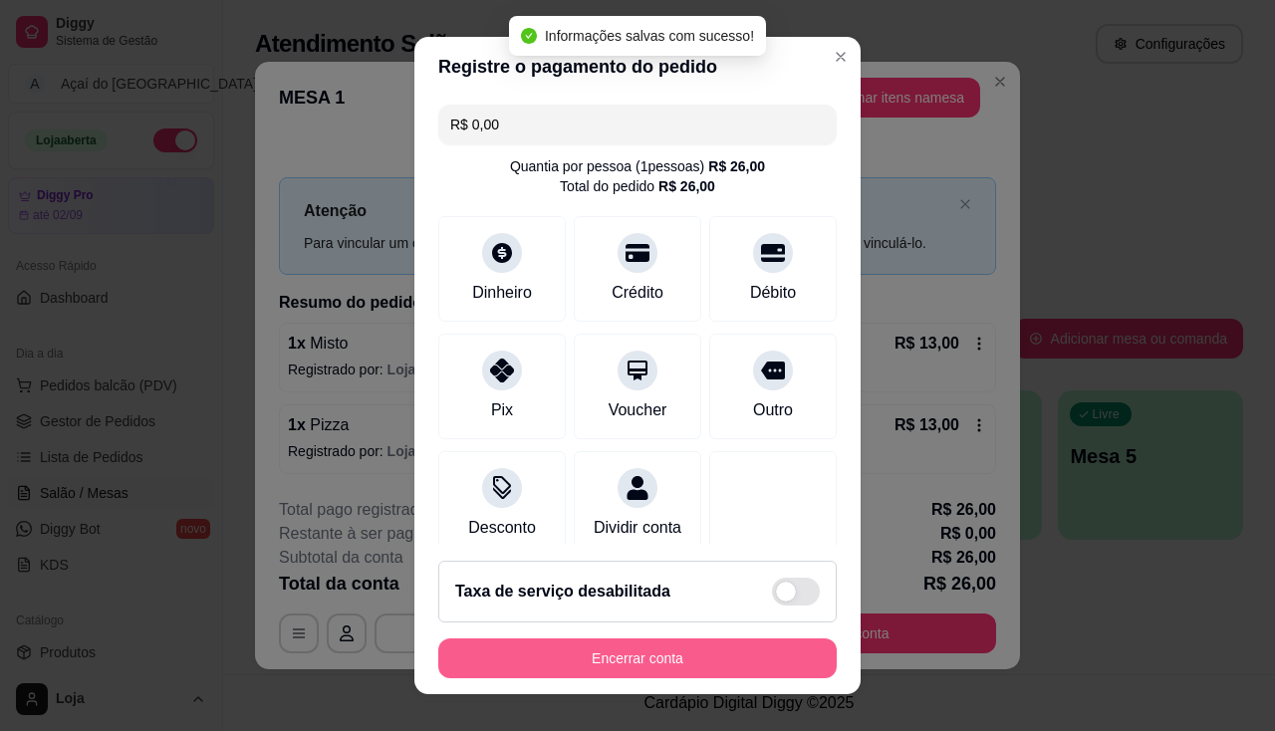
click at [683, 643] on button "Encerrar conta" at bounding box center [637, 658] width 398 height 40
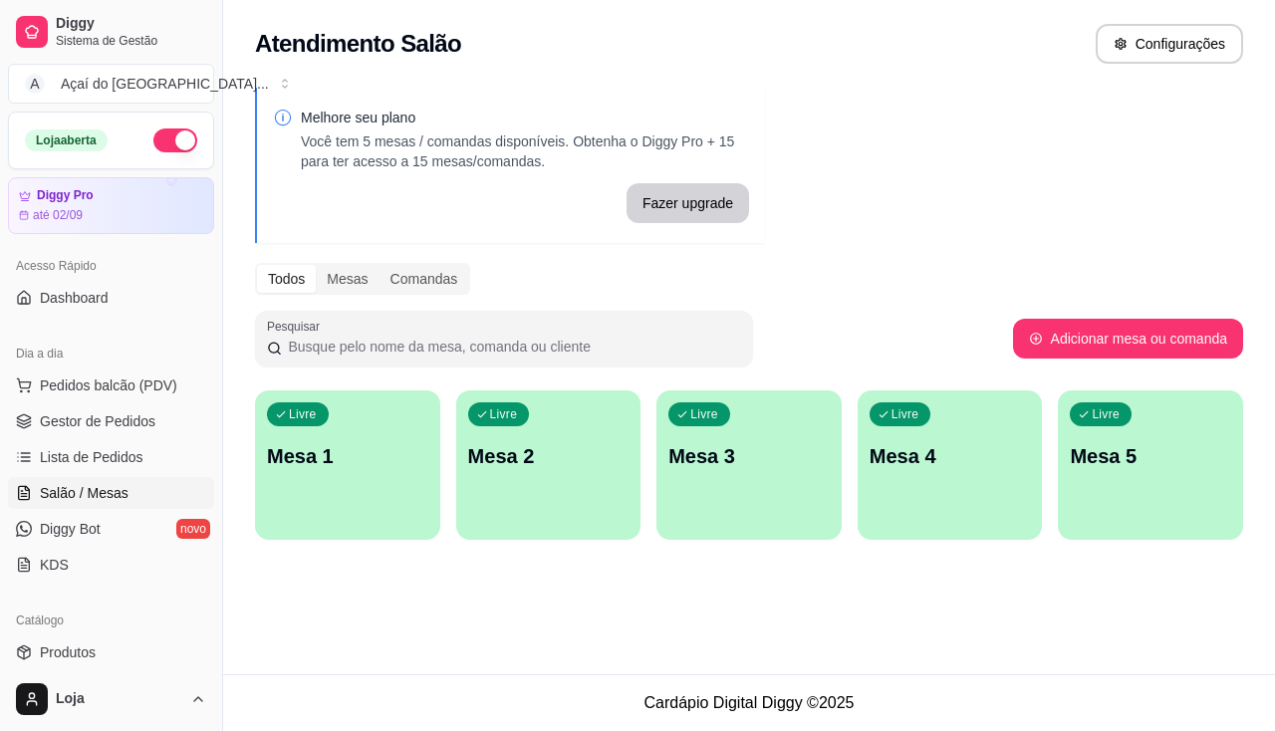
click at [245, 626] on div "Atendimento Salão Configurações Melhore seu plano Você tem 5 mesas / comandas d…" at bounding box center [749, 337] width 1052 height 674
click at [348, 482] on div "Livre Mesa 1" at bounding box center [347, 452] width 185 height 125
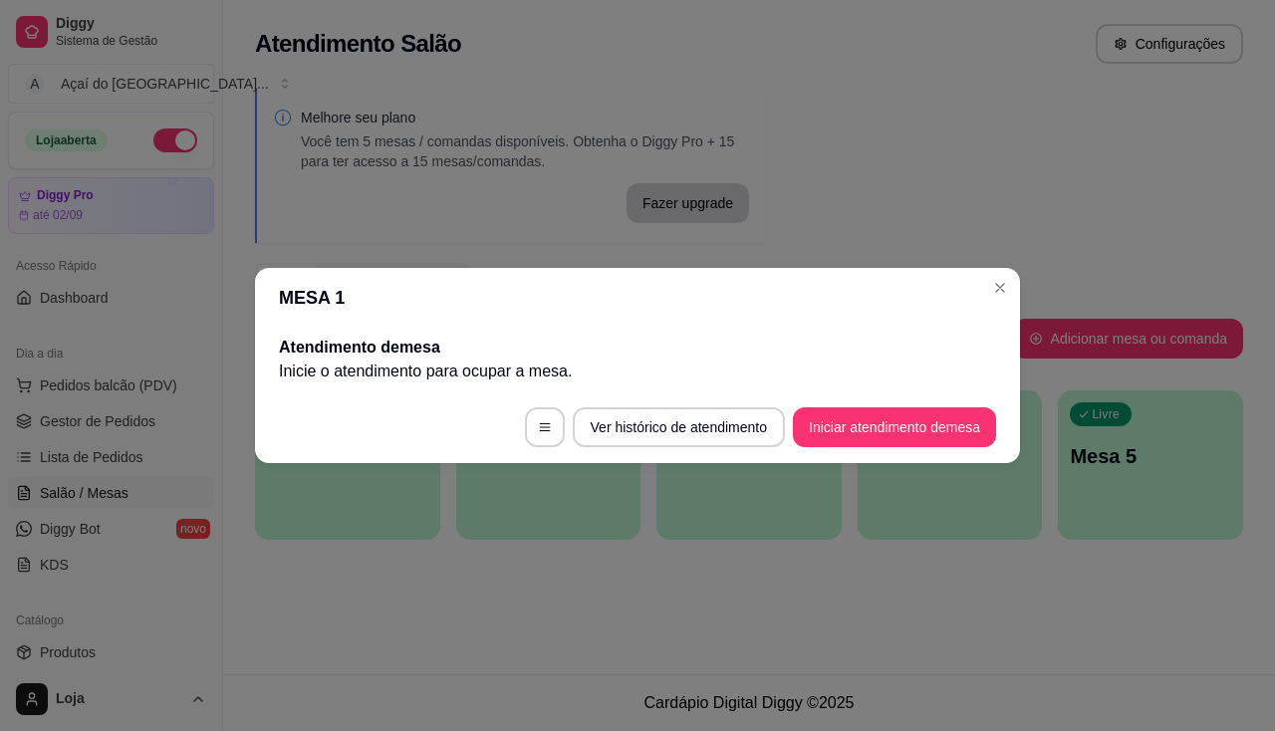
click at [874, 400] on footer "Ver histórico de atendimento Iniciar atendimento de mesa" at bounding box center [637, 427] width 765 height 72
click at [876, 440] on button "Iniciar atendimento de mesa" at bounding box center [894, 427] width 197 height 39
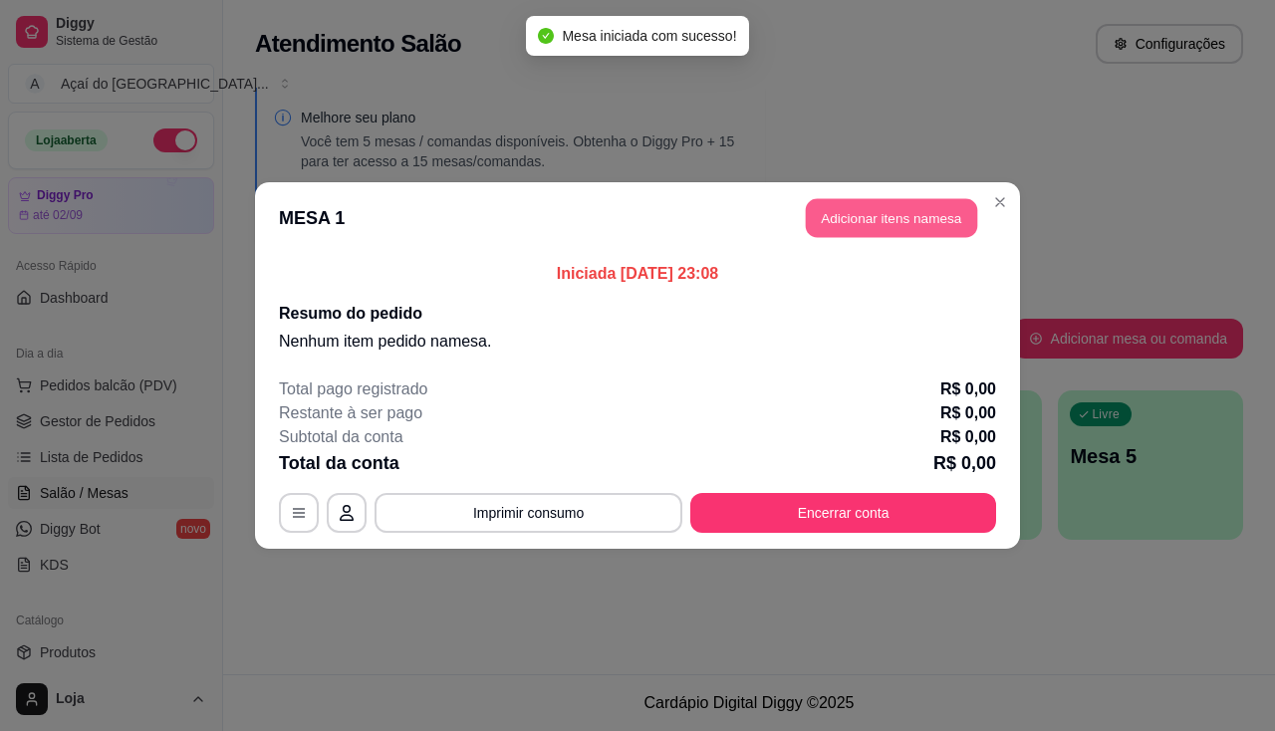
click at [872, 209] on button "Adicionar itens na mesa" at bounding box center [891, 218] width 171 height 39
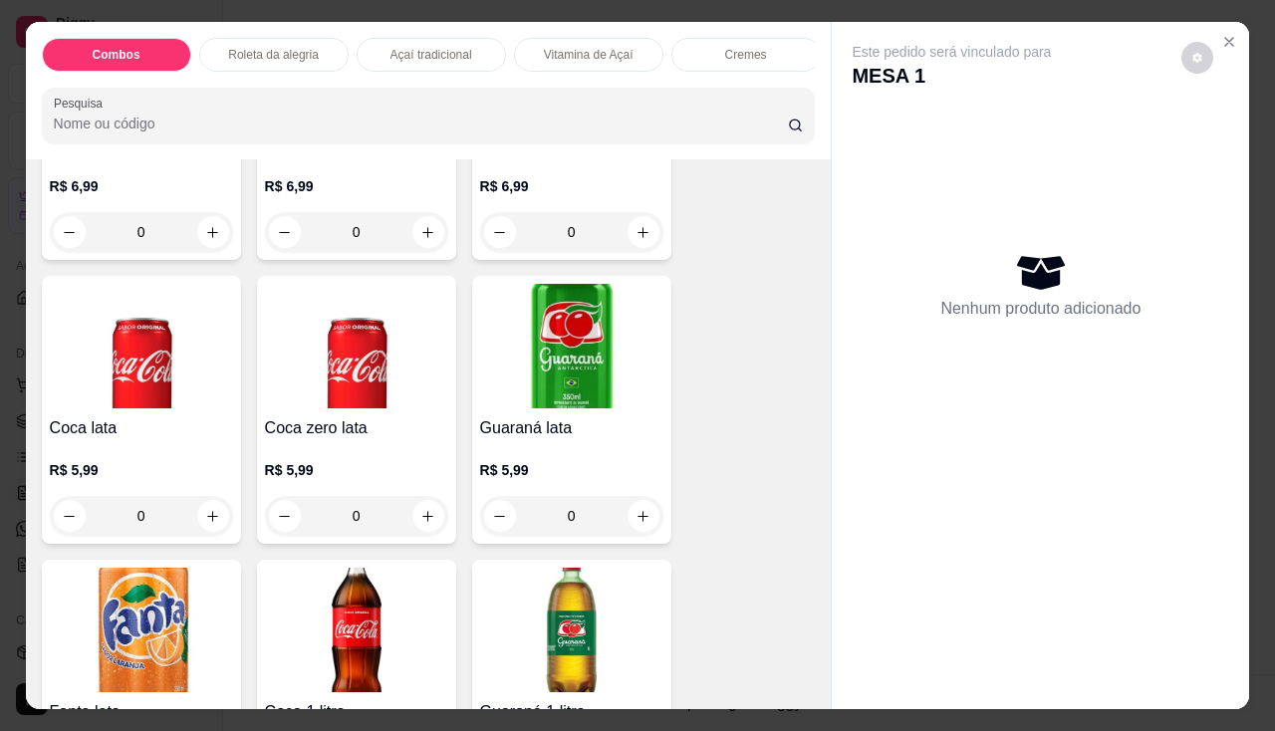
scroll to position [6174, 0]
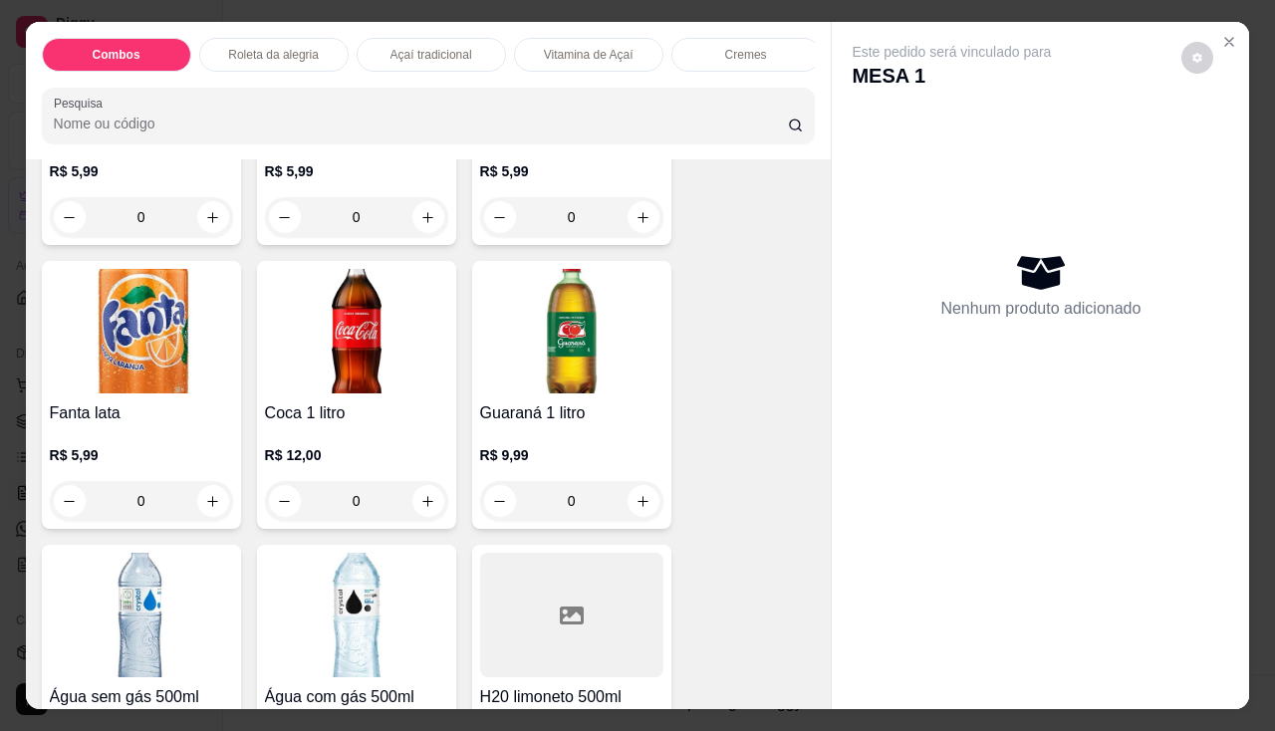
click at [362, 422] on h4 "Coca 1 litro" at bounding box center [356, 413] width 183 height 24
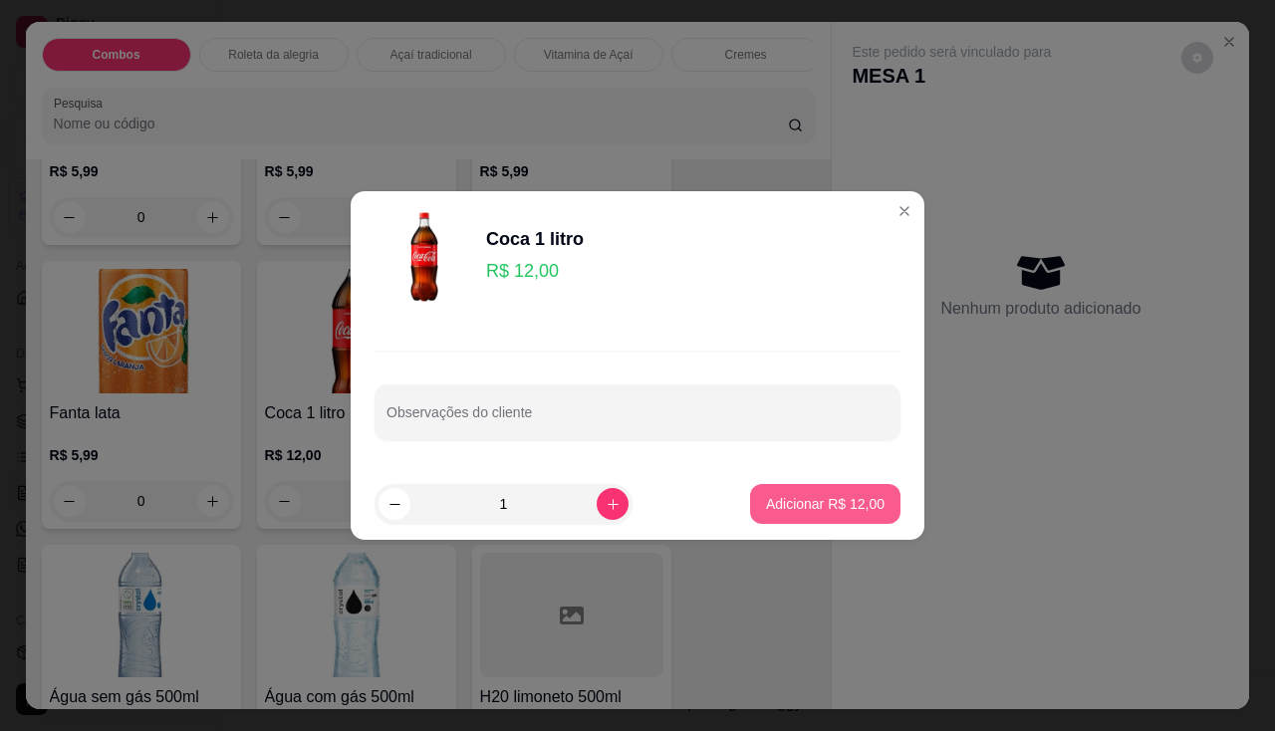
click at [818, 489] on button "Adicionar R$ 12,00" at bounding box center [825, 504] width 150 height 40
type input "1"
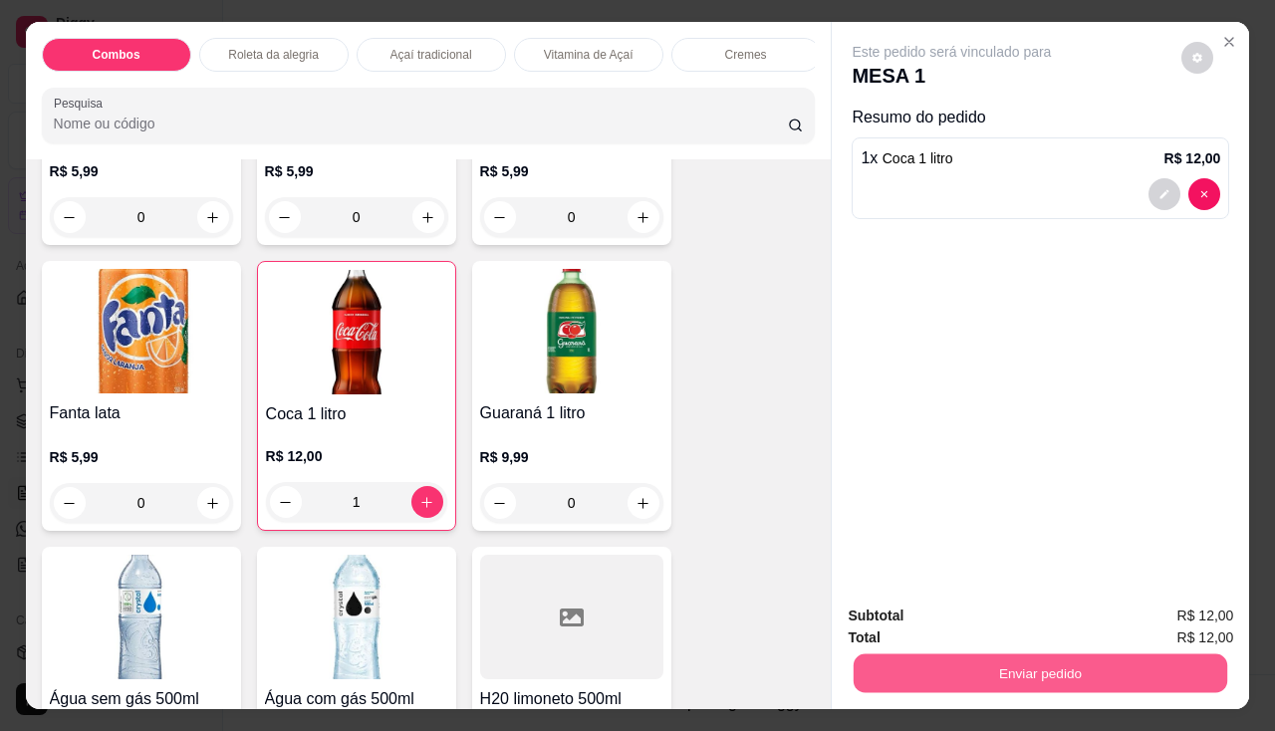
click at [953, 654] on button "Enviar pedido" at bounding box center [1039, 673] width 373 height 39
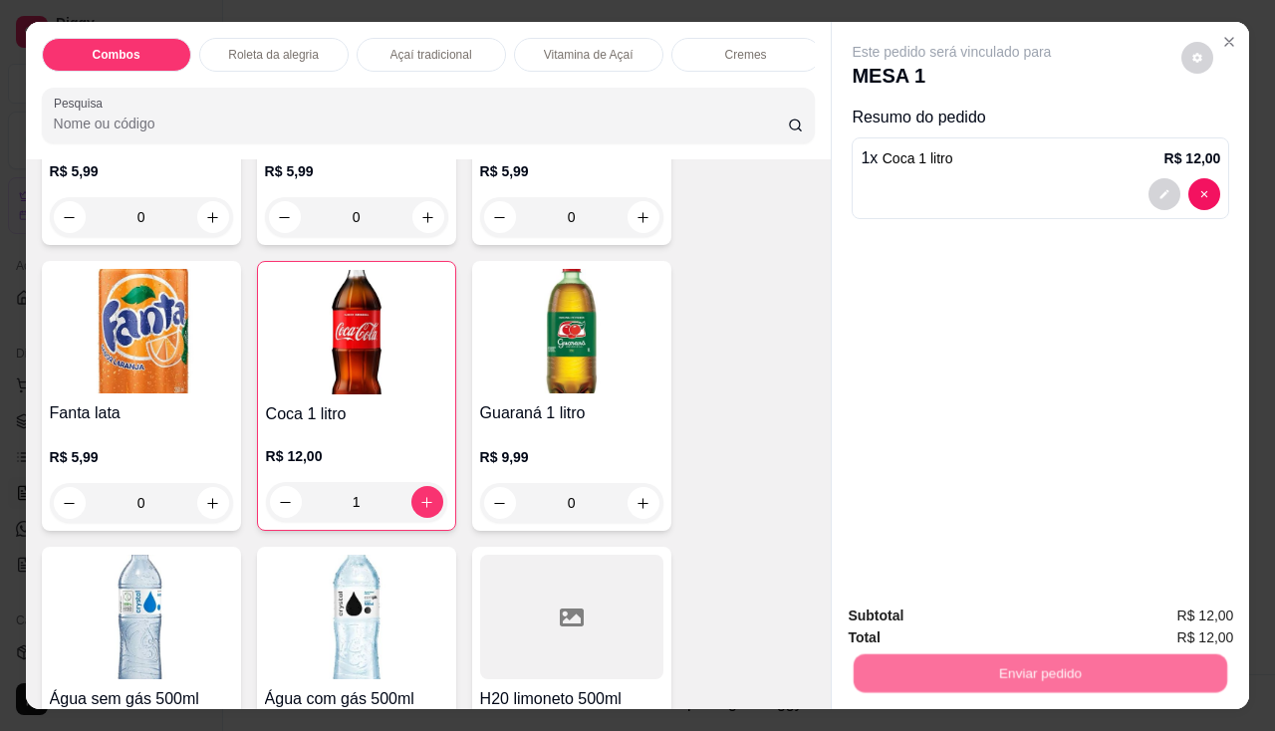
click at [963, 611] on button "Não registrar e enviar pedido" at bounding box center [974, 617] width 207 height 38
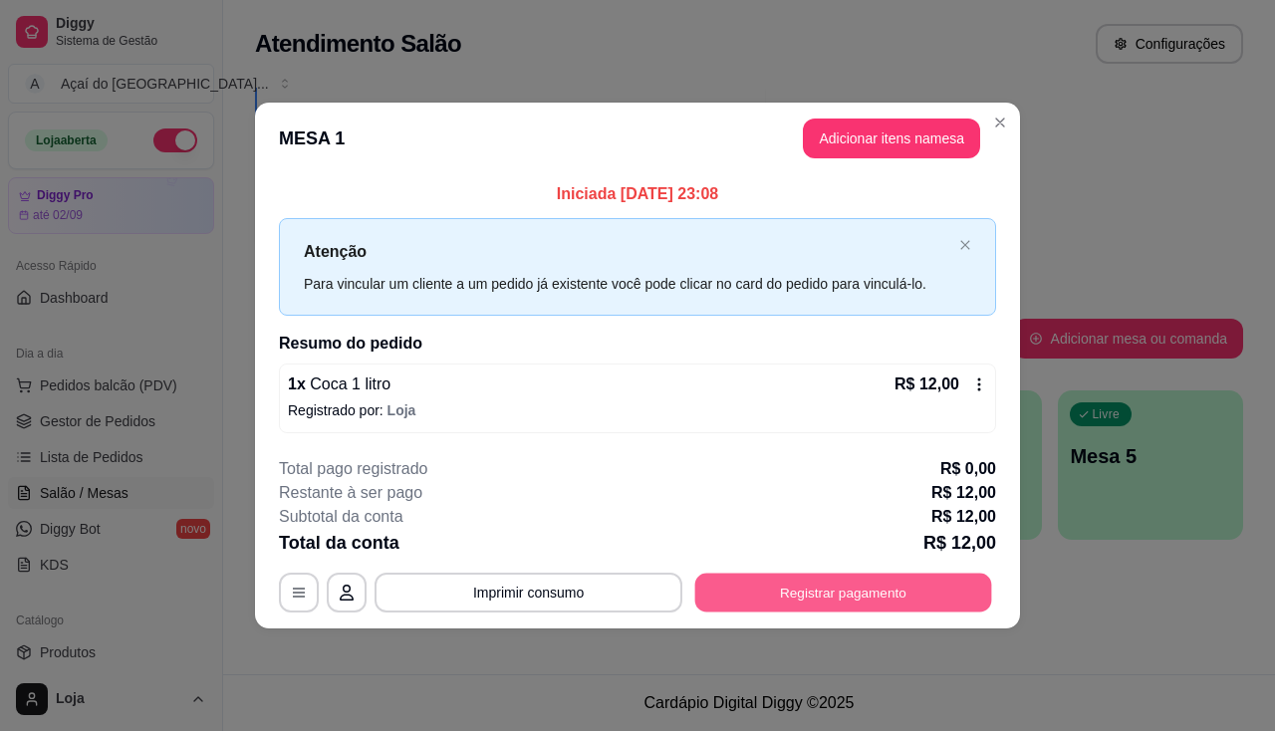
click at [862, 581] on button "Registrar pagamento" at bounding box center [843, 592] width 297 height 39
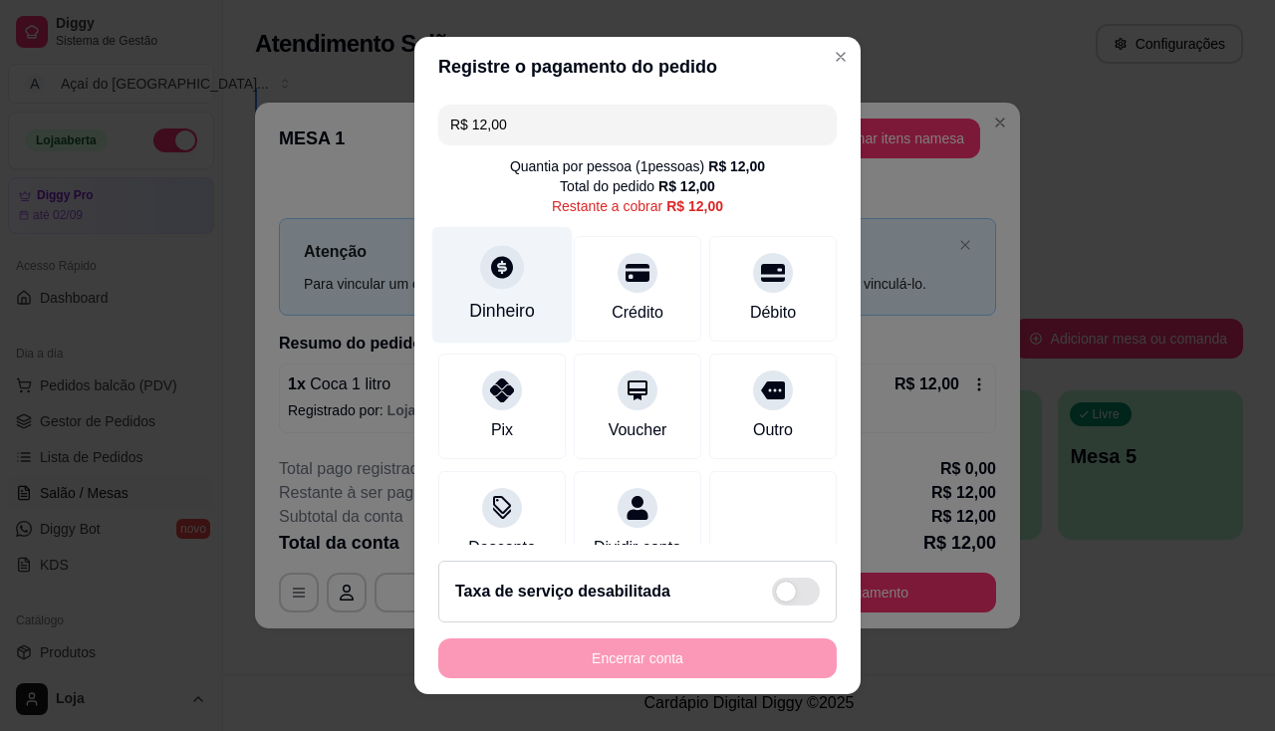
click at [485, 288] on div at bounding box center [502, 267] width 44 height 44
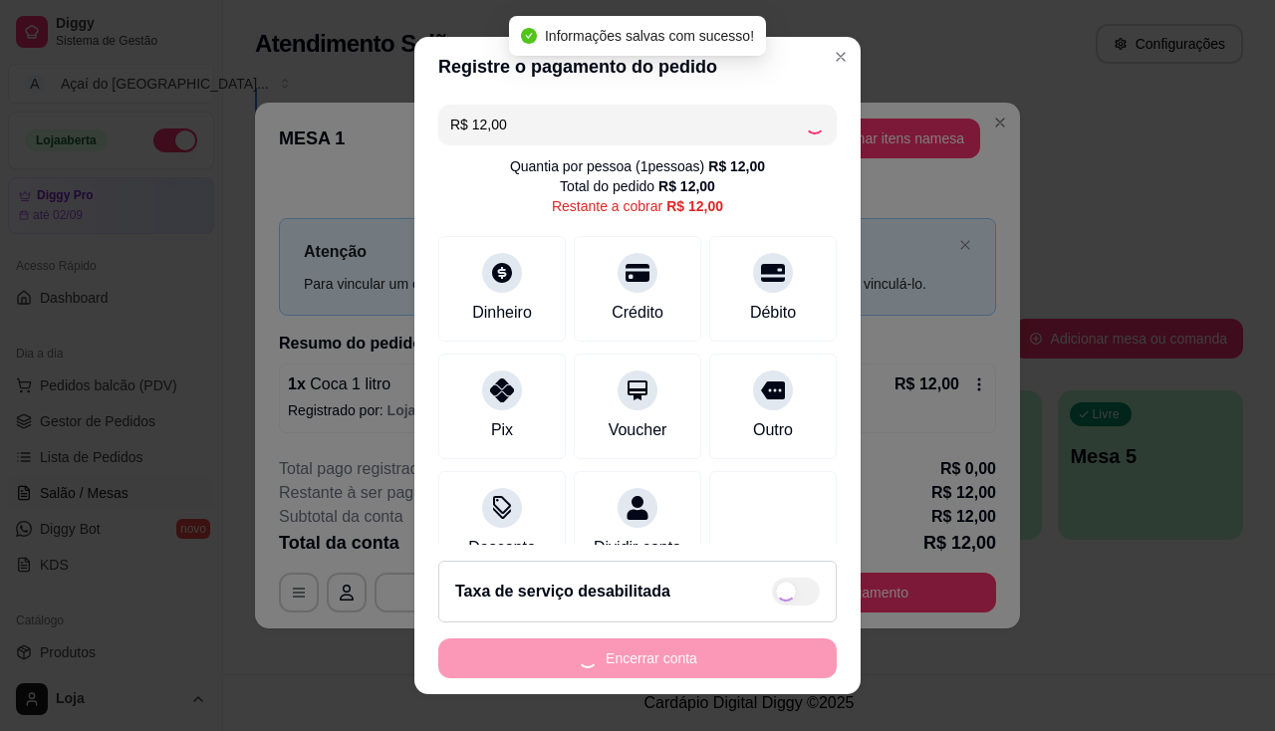
type input "R$ 0,00"
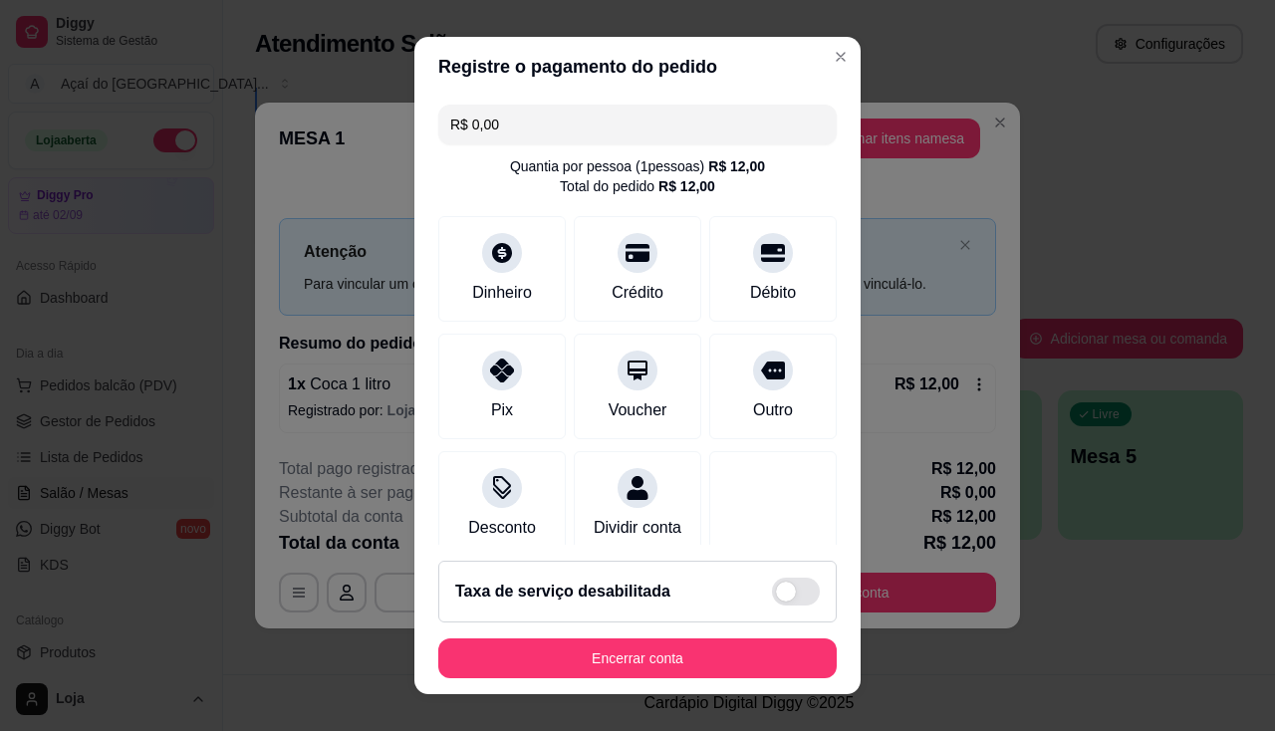
click at [668, 684] on footer "Taxa de serviço desabilitada Encerrar conta" at bounding box center [637, 619] width 446 height 149
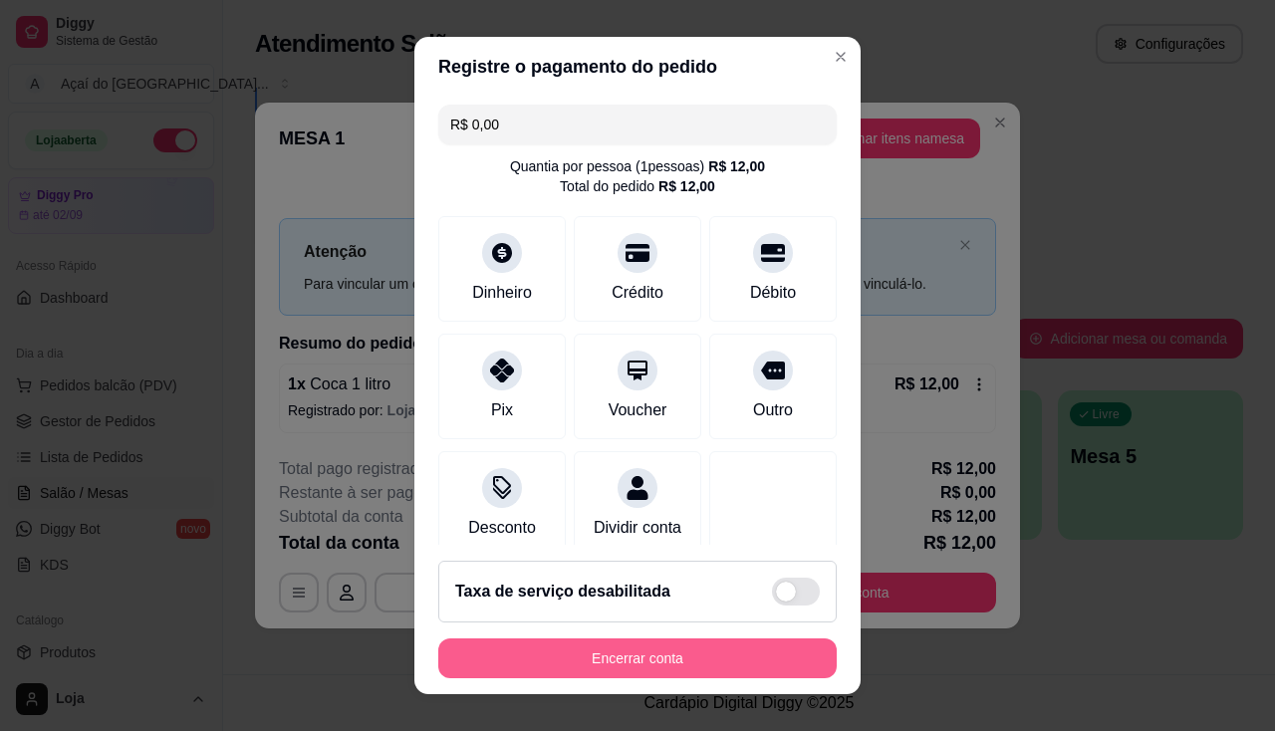
click at [672, 659] on button "Encerrar conta" at bounding box center [637, 658] width 398 height 40
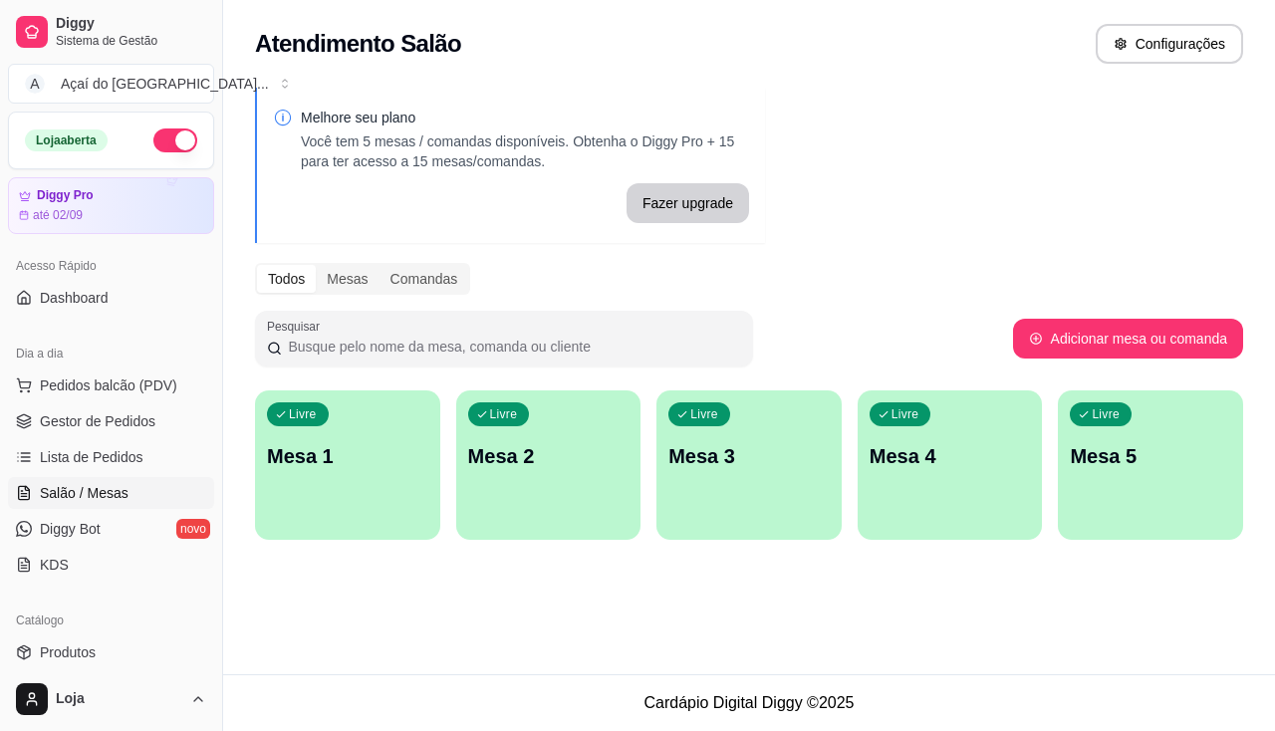
click at [398, 488] on div "Livre Mesa 1" at bounding box center [347, 452] width 185 height 125
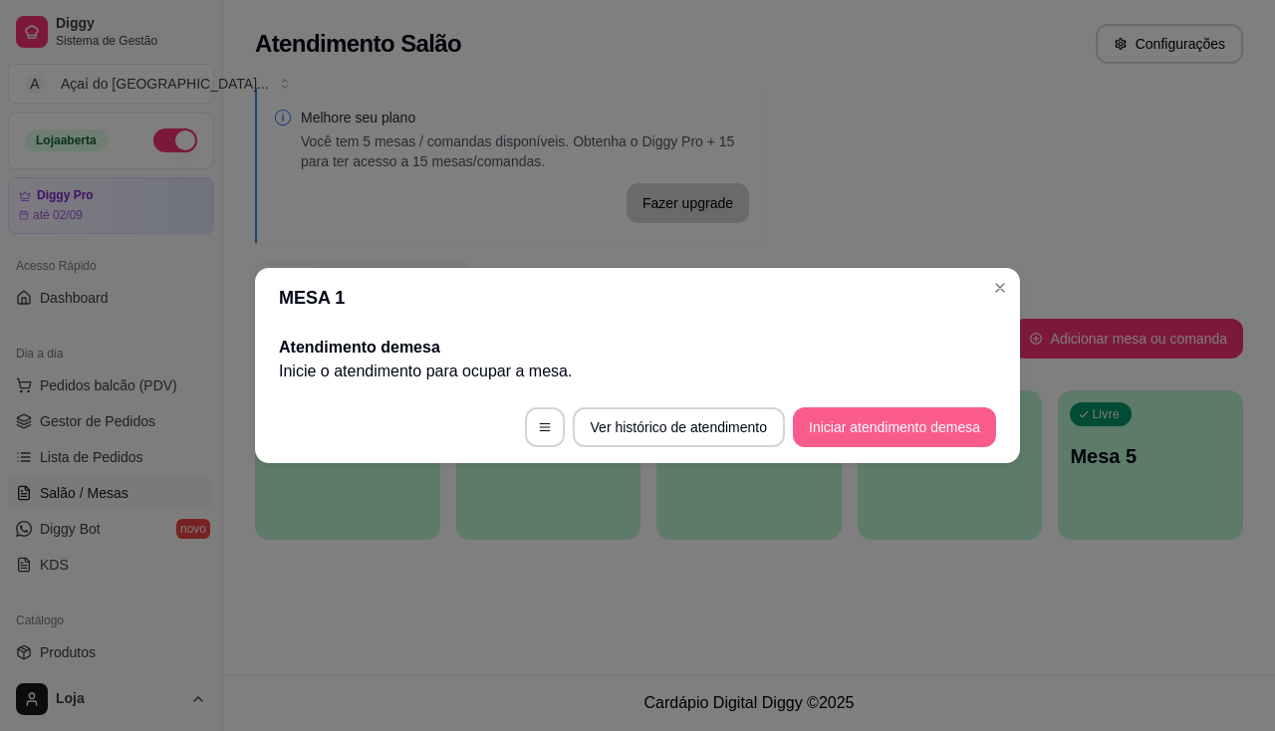
click at [795, 427] on button "Iniciar atendimento de mesa" at bounding box center [894, 427] width 203 height 40
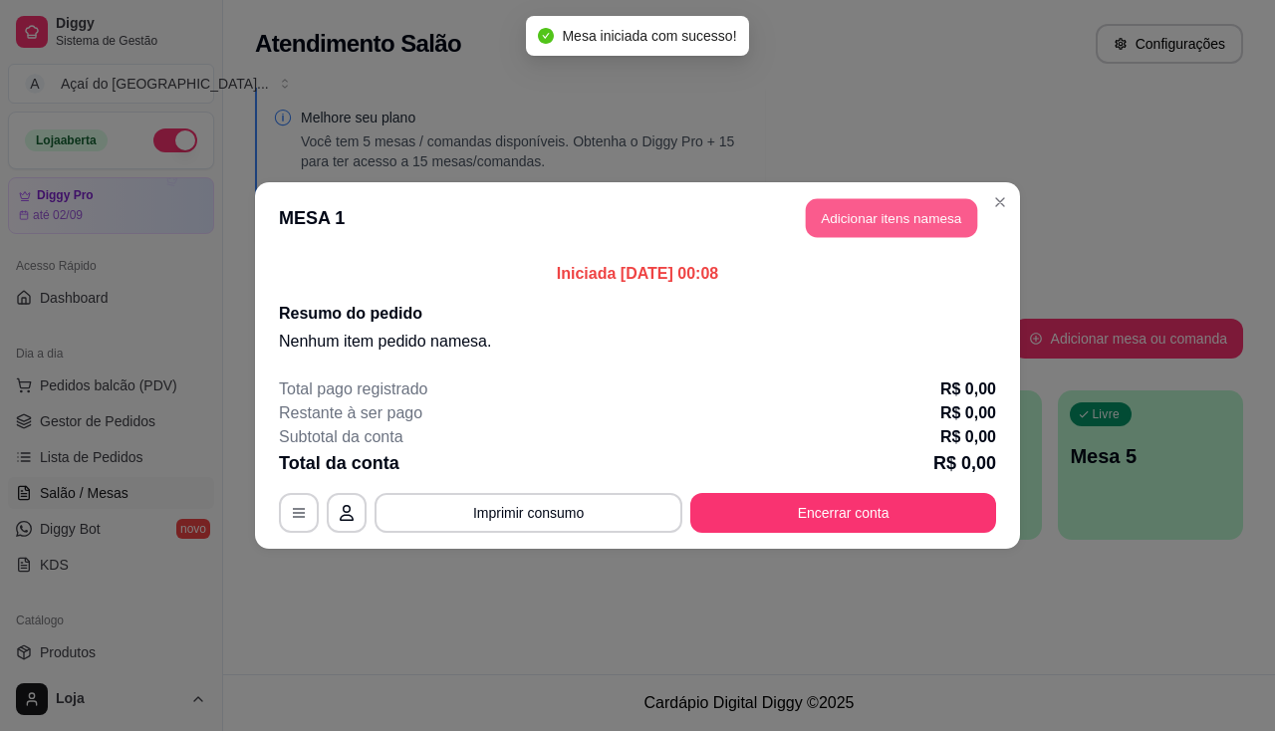
click at [828, 228] on button "Adicionar itens na mesa" at bounding box center [891, 218] width 171 height 39
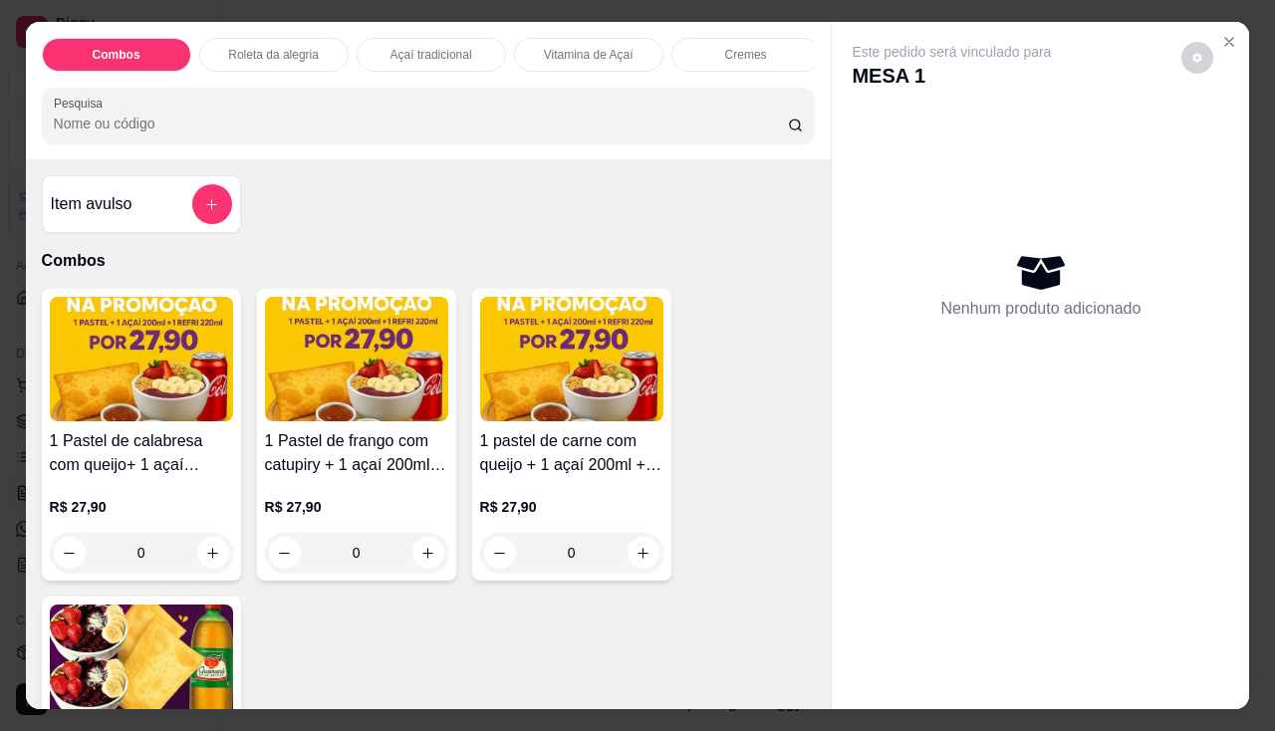
scroll to position [467, 0]
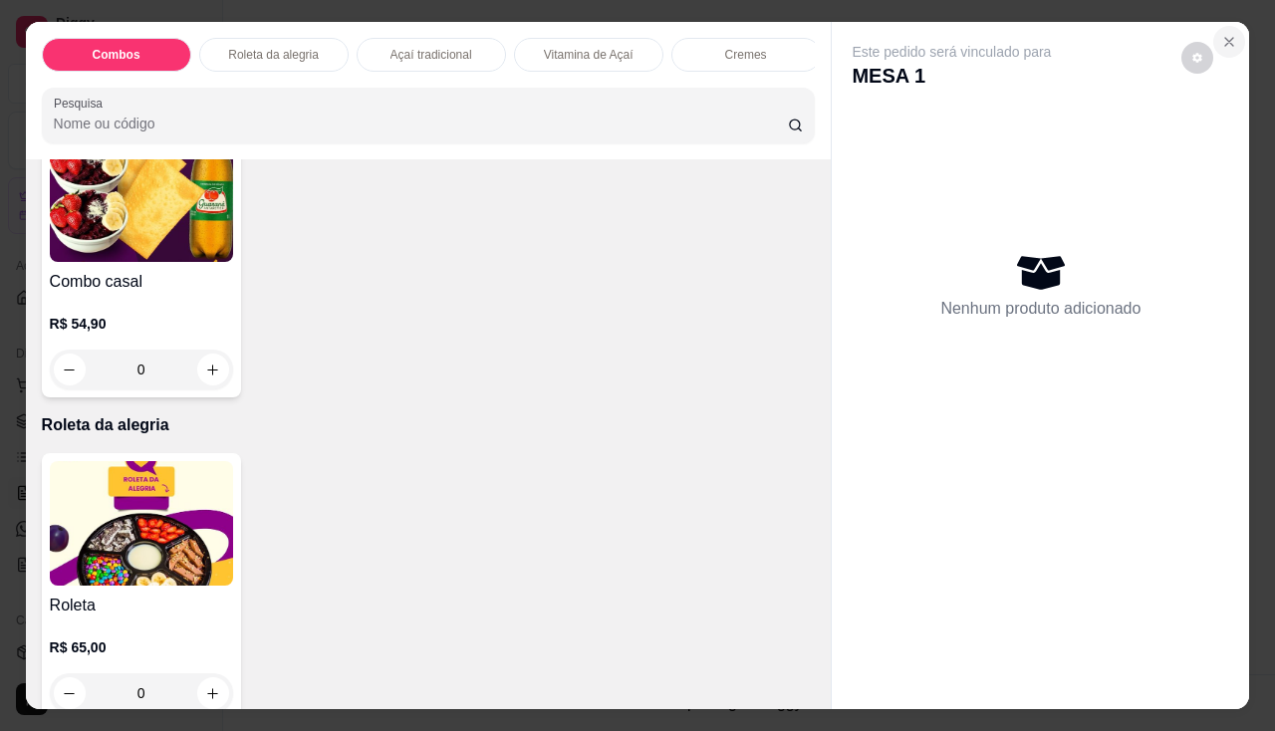
click at [1226, 34] on icon "Close" at bounding box center [1229, 42] width 16 height 16
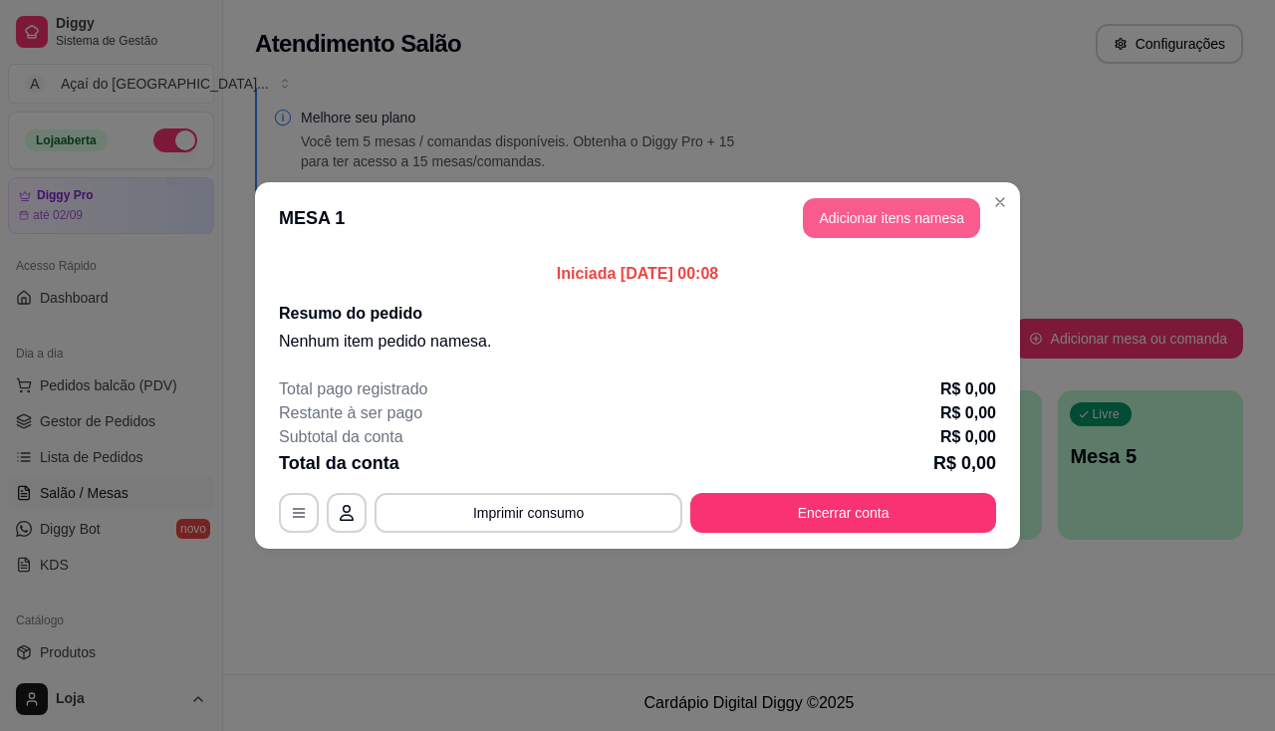
click at [856, 221] on button "Adicionar itens na mesa" at bounding box center [891, 218] width 177 height 40
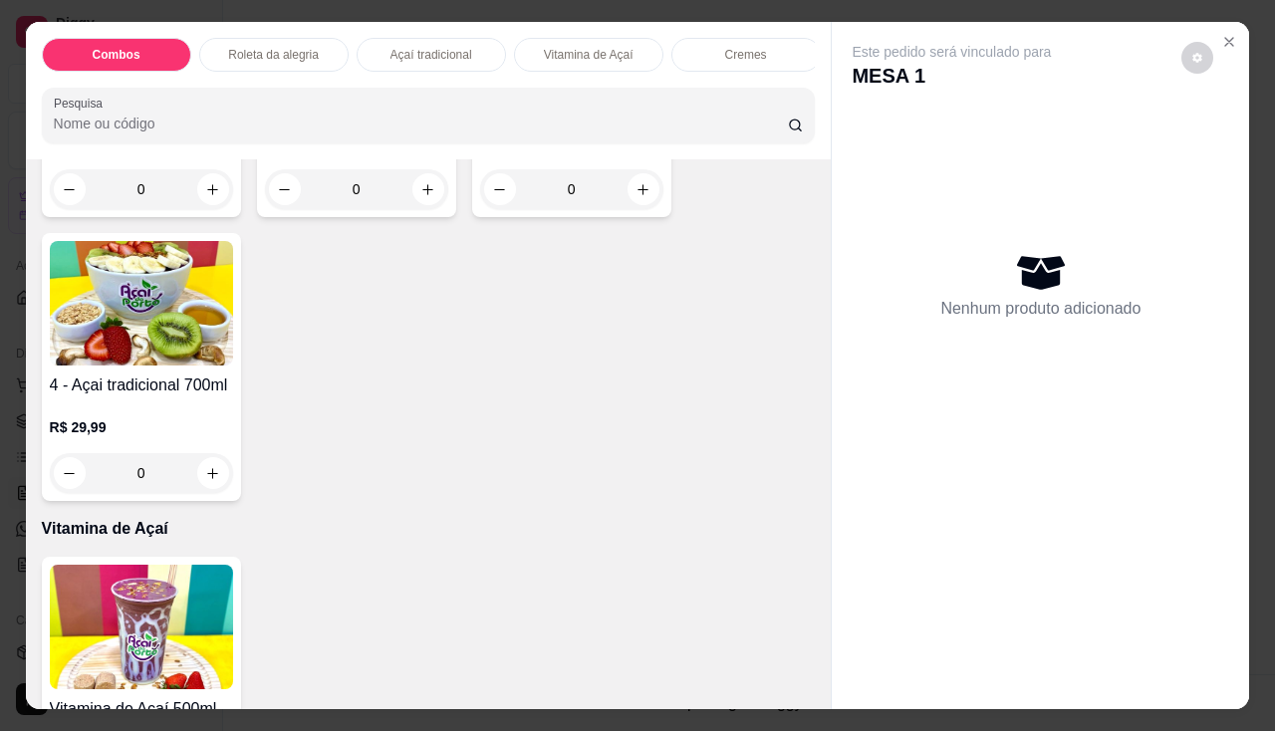
scroll to position [996, 0]
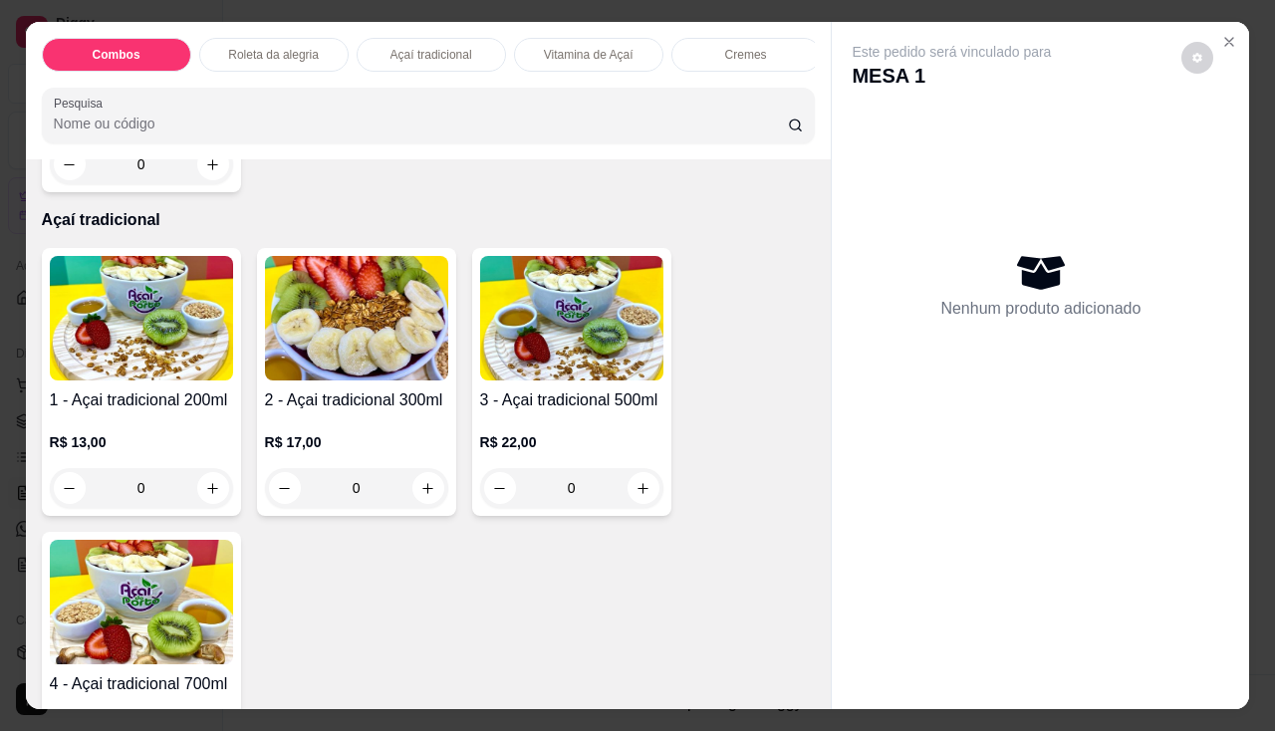
click at [564, 388] on div "3 - Açai tradicional 500ml R$ 22,00 0" at bounding box center [571, 382] width 199 height 268
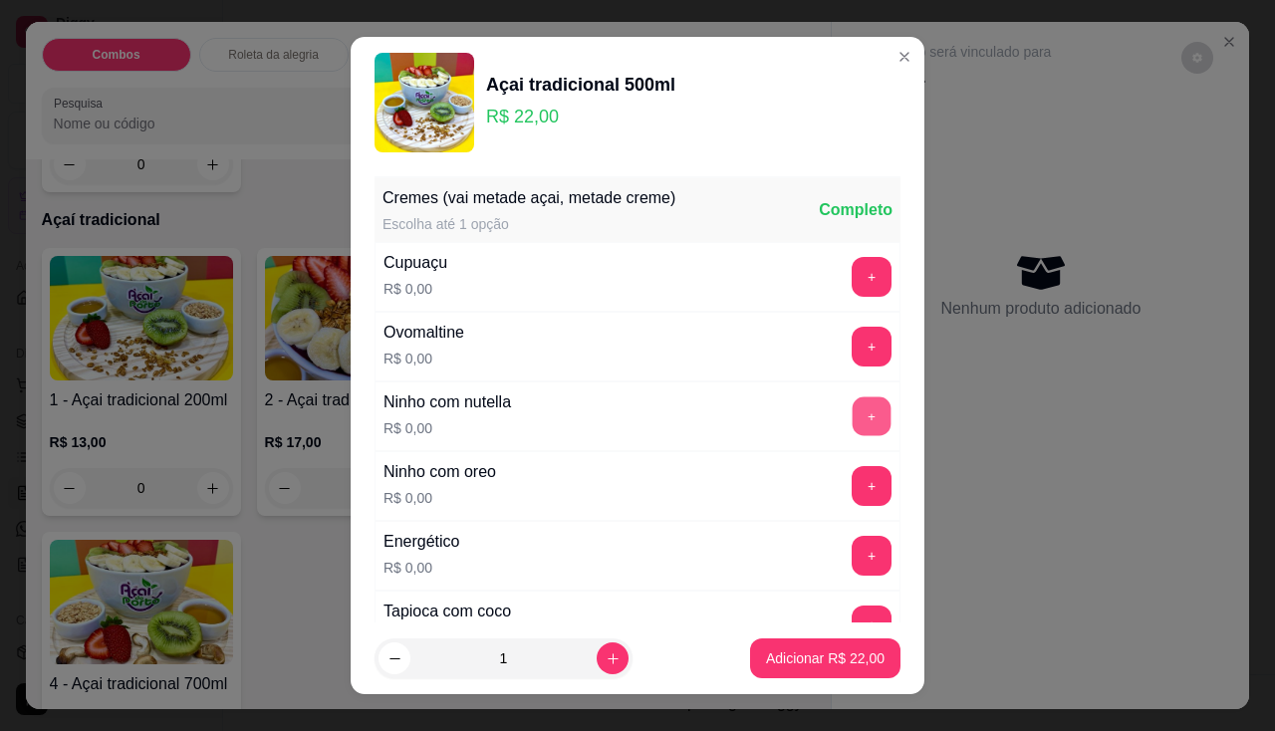
click at [852, 424] on button "+" at bounding box center [871, 415] width 39 height 39
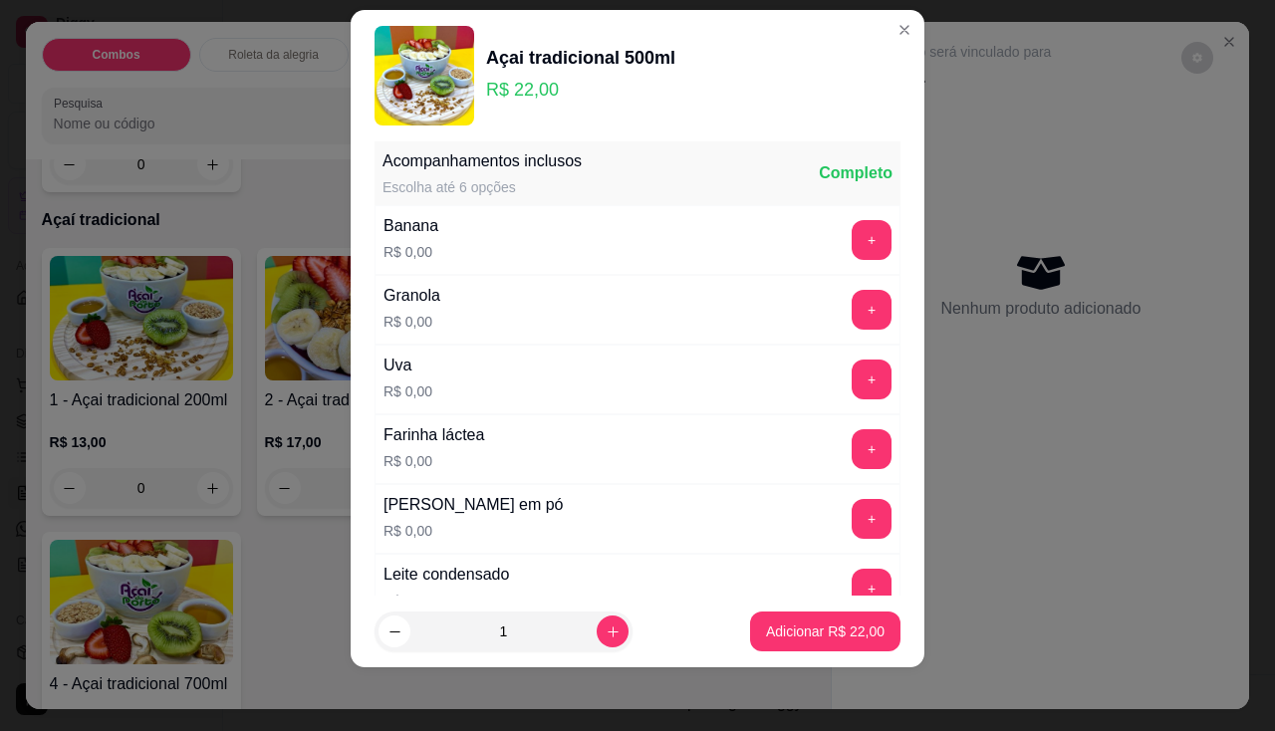
scroll to position [392, 0]
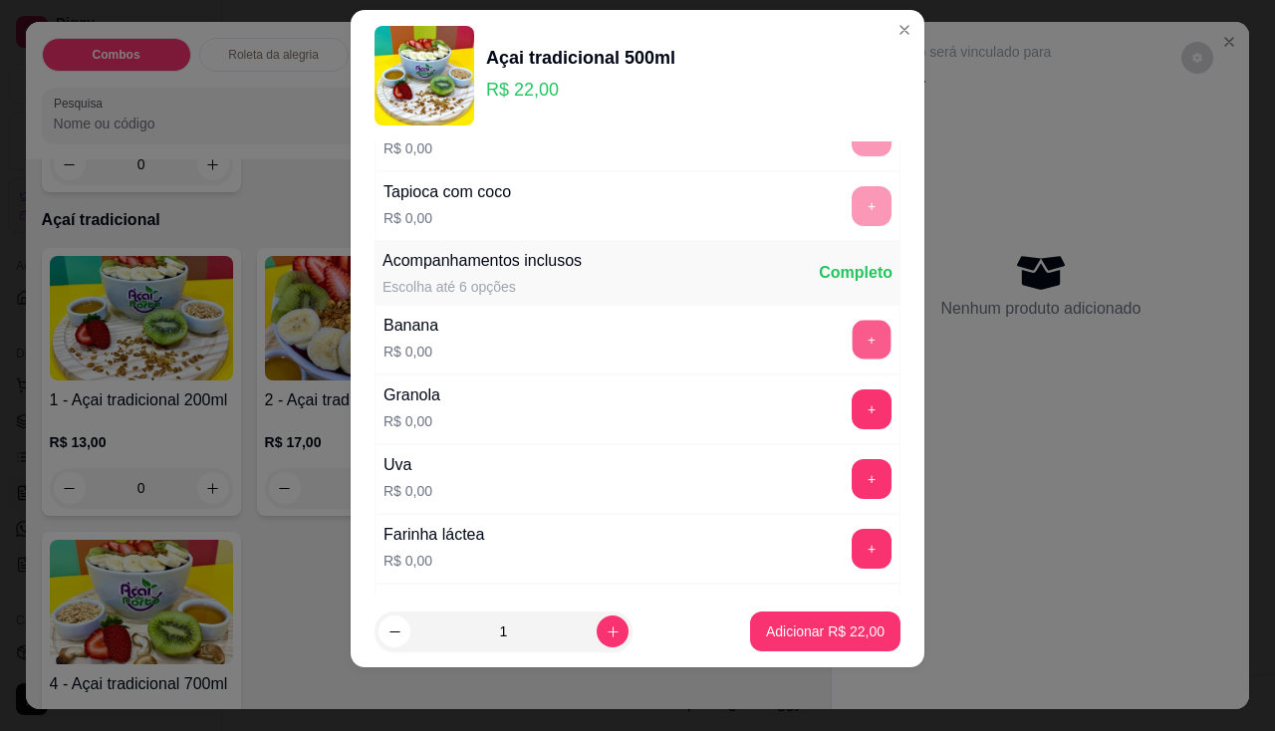
click at [852, 355] on button "+" at bounding box center [871, 339] width 39 height 39
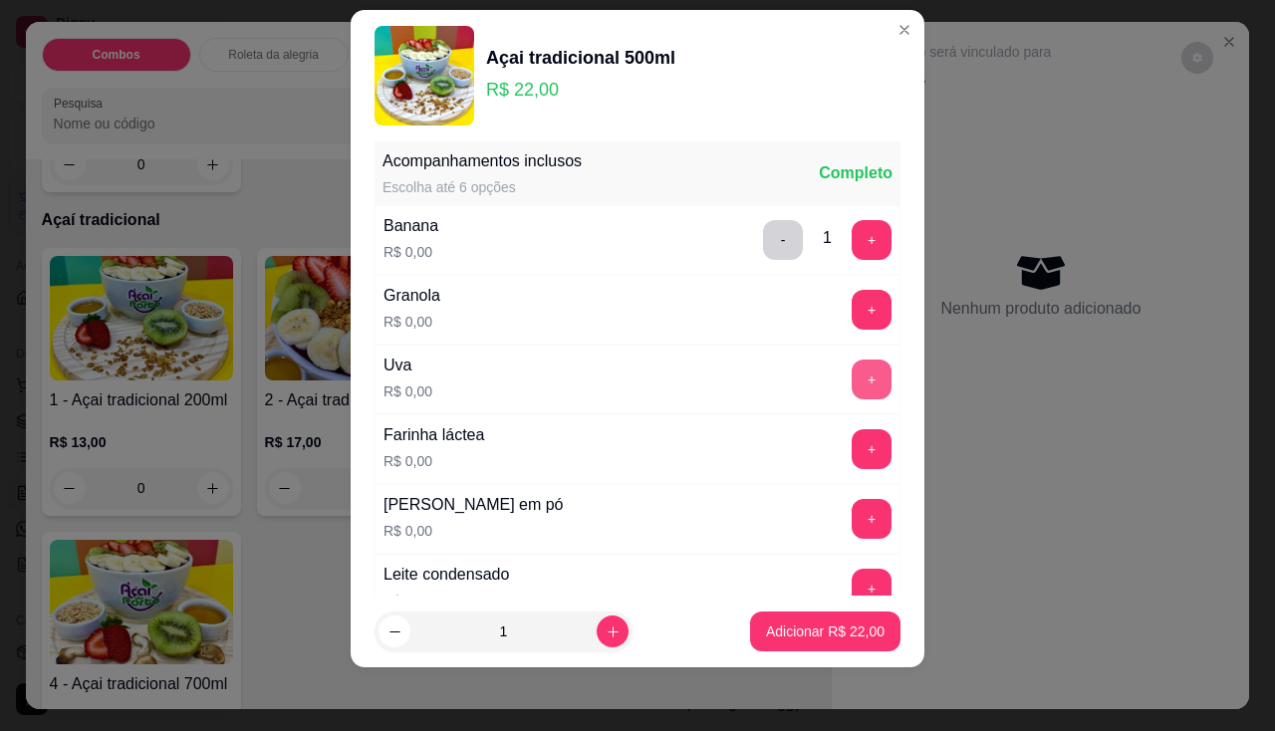
click at [851, 391] on button "+" at bounding box center [871, 379] width 40 height 40
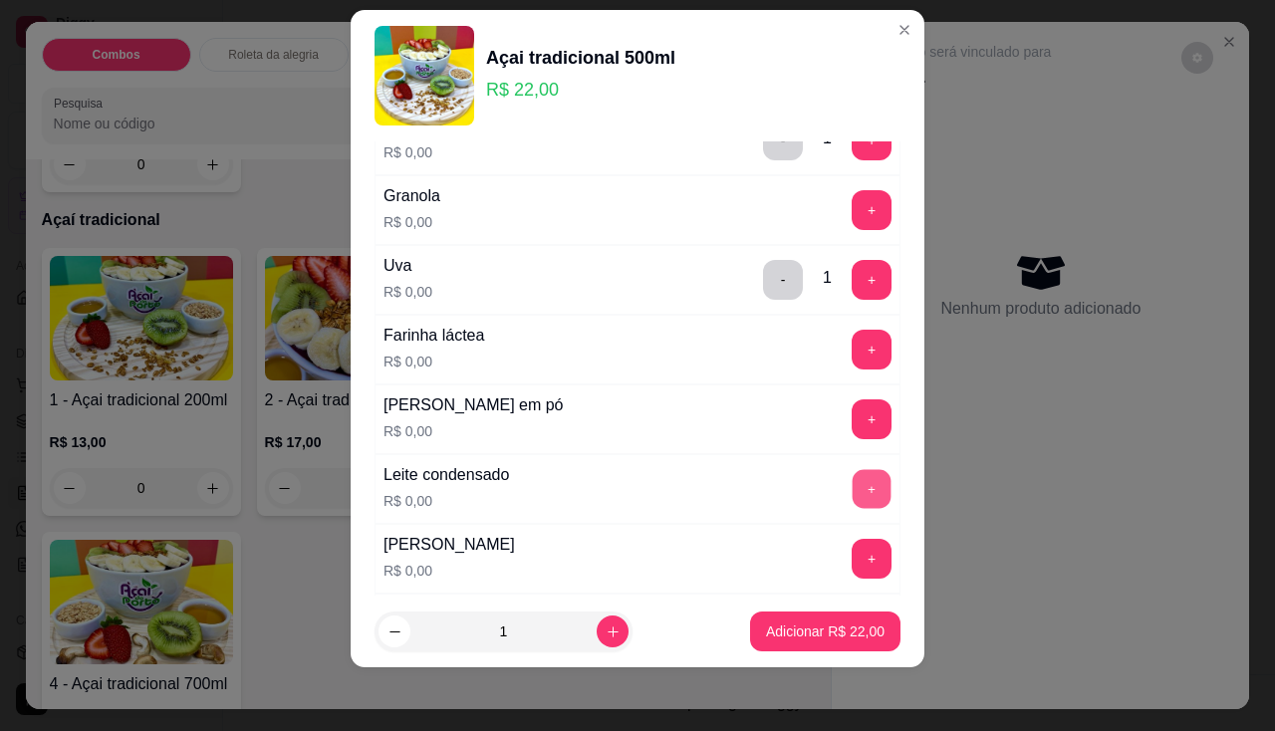
click at [852, 483] on button "+" at bounding box center [871, 488] width 39 height 39
click at [834, 622] on p "Adicionar R$ 22,00" at bounding box center [825, 631] width 118 height 20
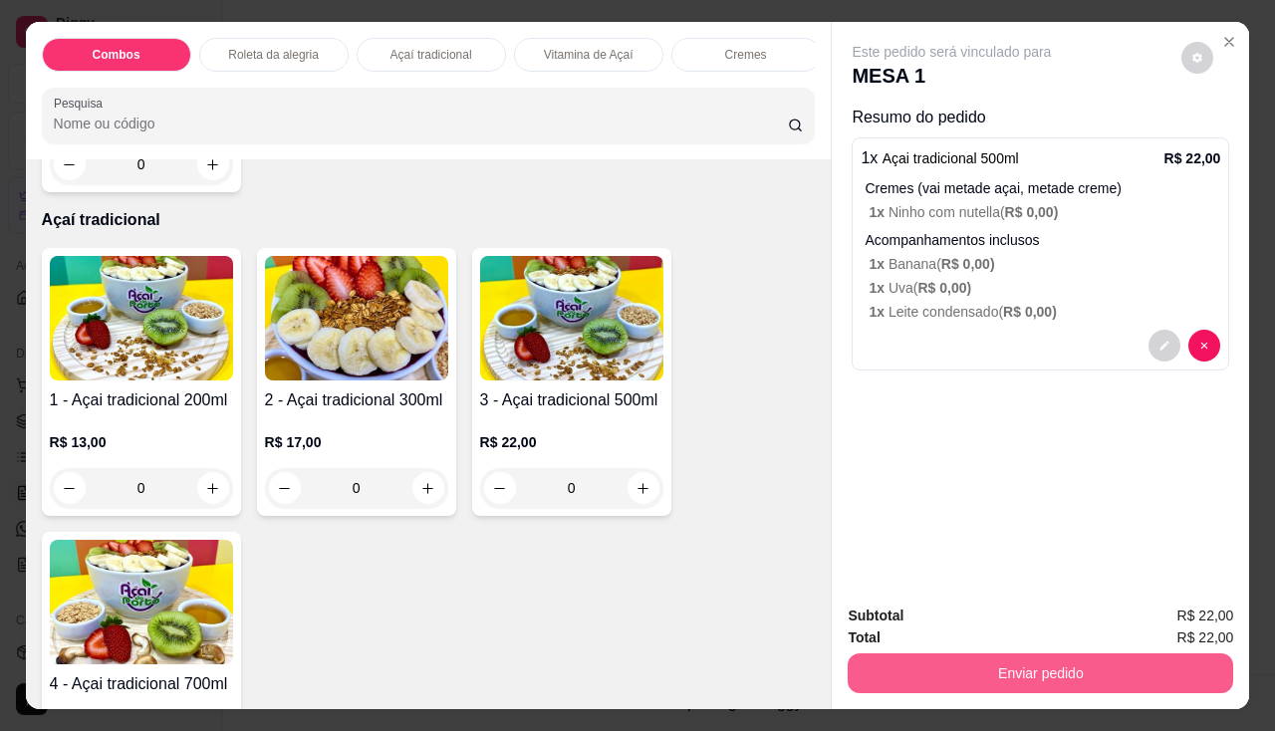
click at [866, 653] on button "Enviar pedido" at bounding box center [1039, 673] width 385 height 40
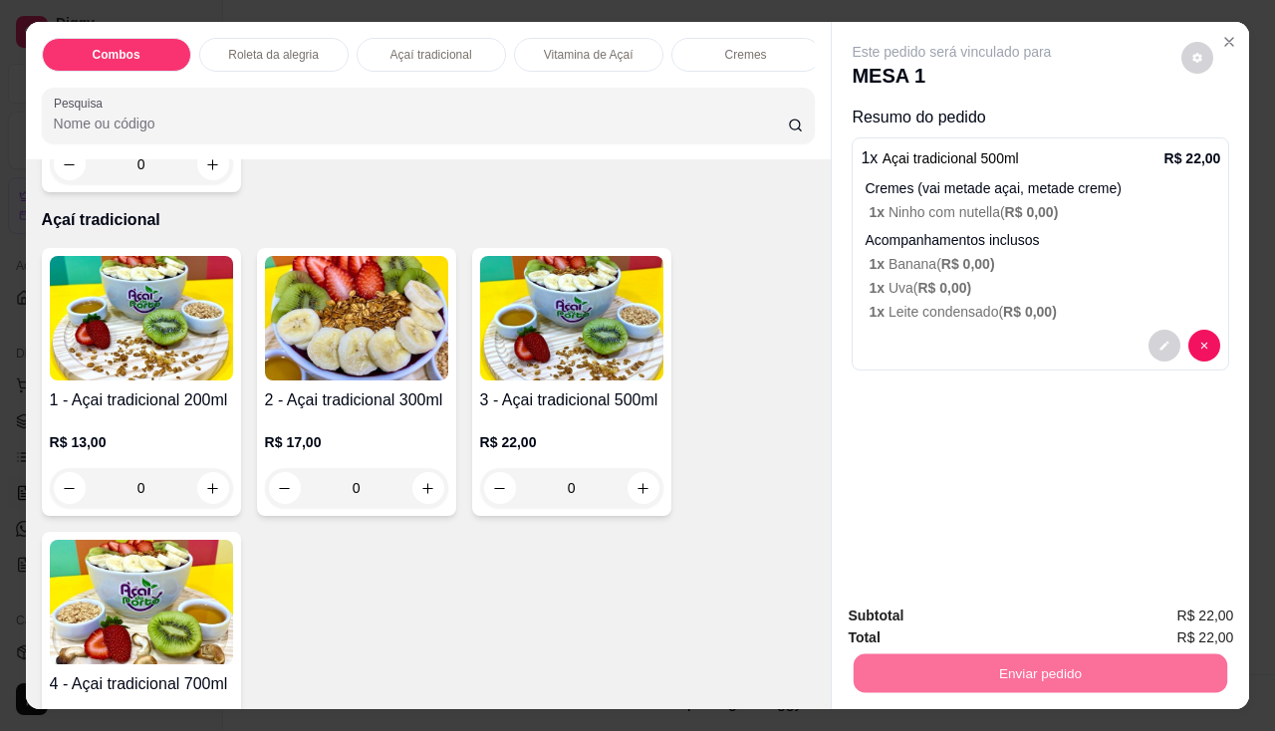
click at [890, 610] on button "Não registrar e enviar pedido" at bounding box center [974, 617] width 207 height 38
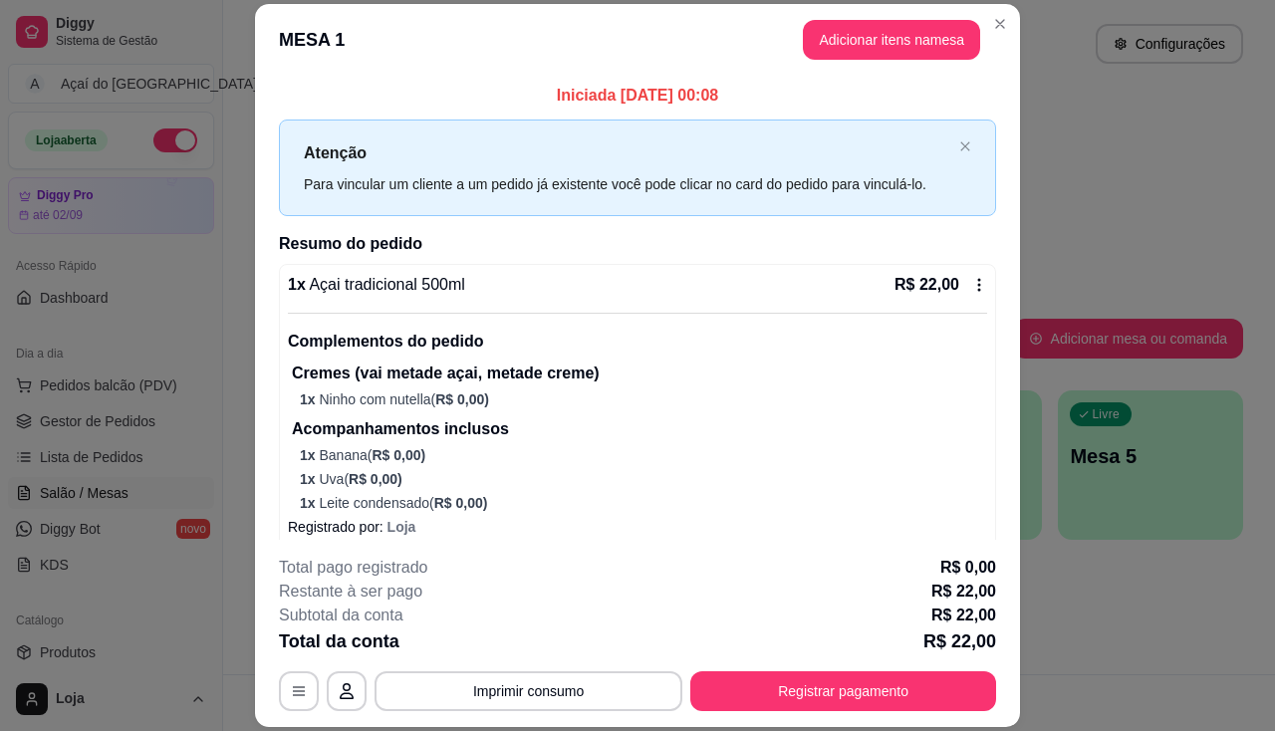
click at [735, 299] on div "1 x Açai tradicional 500ml R$ 22,00 Complementos do pedido Cremes (vai metade a…" at bounding box center [637, 393] width 699 height 240
click at [582, 700] on button "Imprimir consumo" at bounding box center [528, 691] width 308 height 40
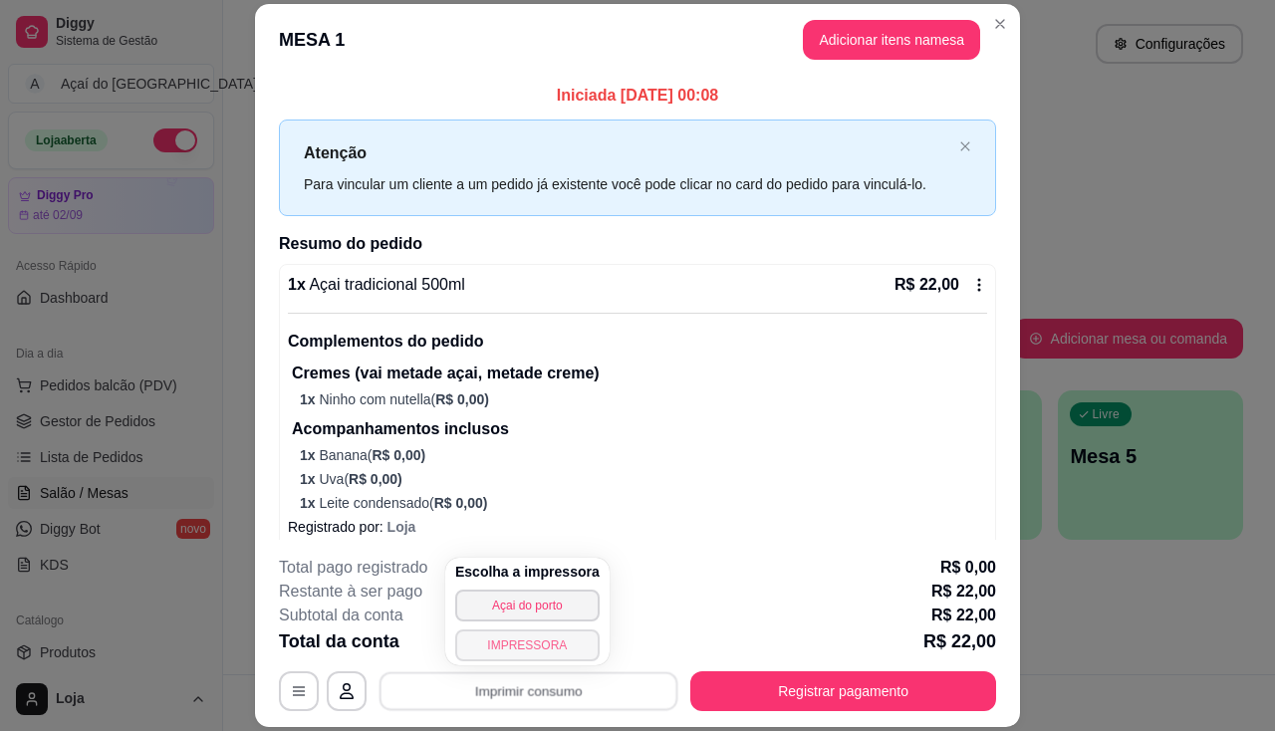
click at [575, 647] on button "IMPRESSORA" at bounding box center [527, 645] width 144 height 32
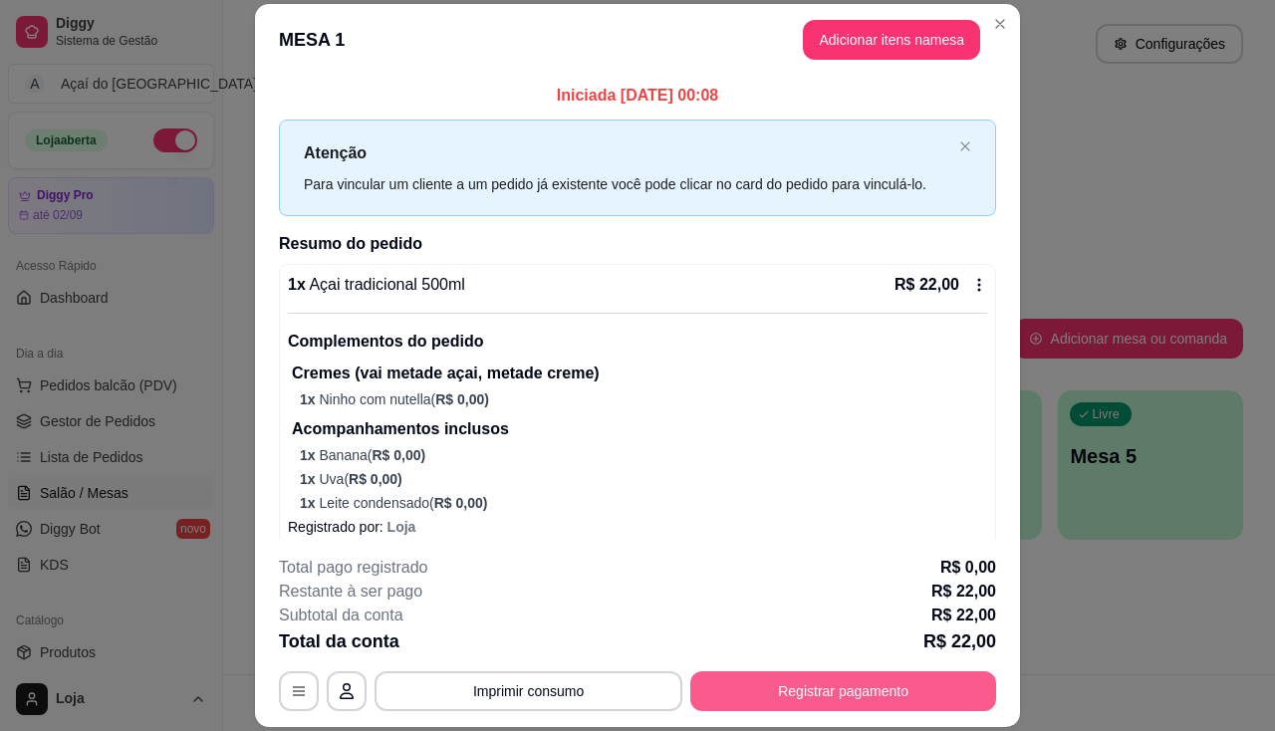
click at [739, 703] on button "Registrar pagamento" at bounding box center [843, 691] width 306 height 40
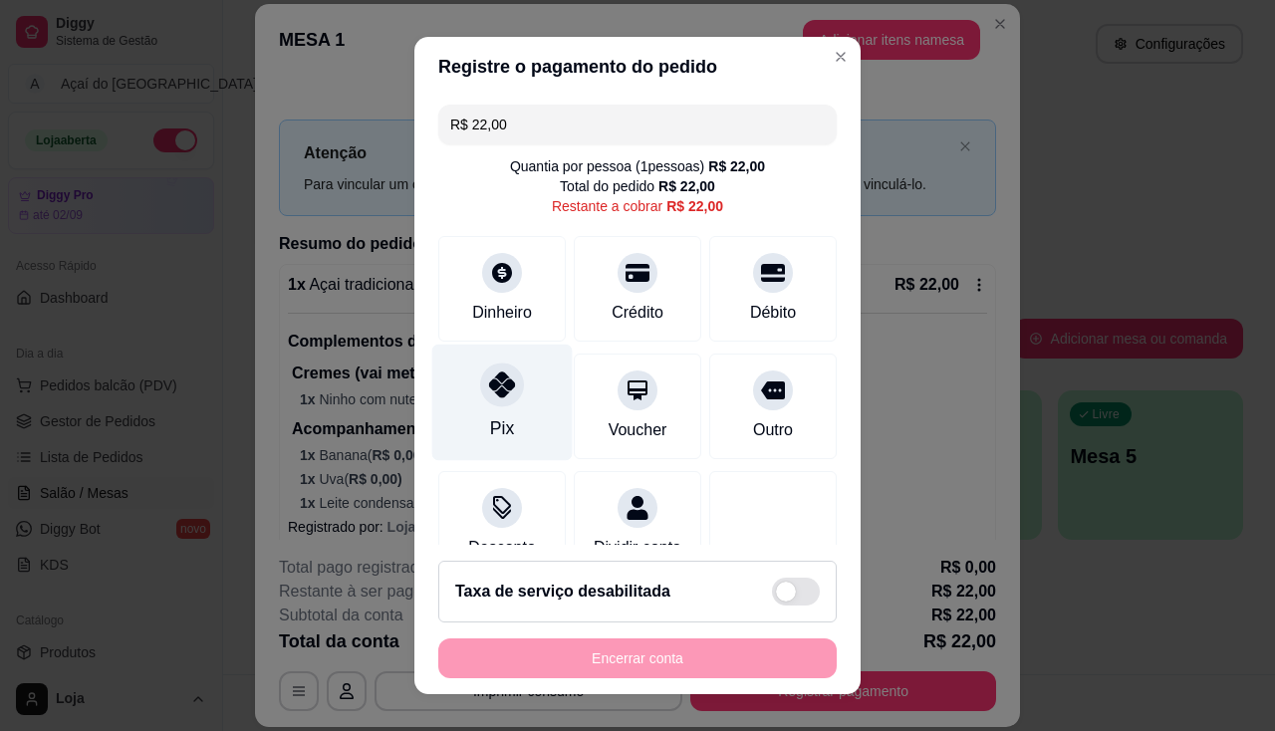
click at [504, 403] on div "Pix" at bounding box center [502, 402] width 140 height 117
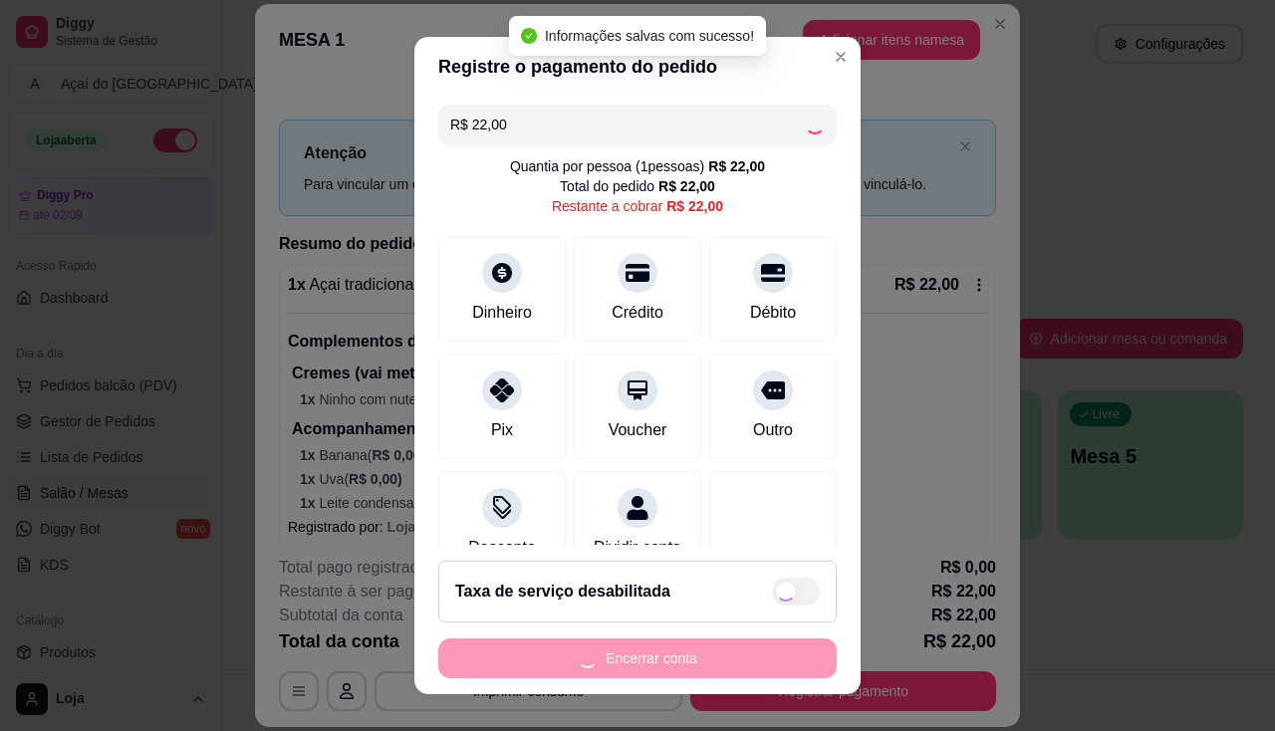
type input "R$ 0,00"
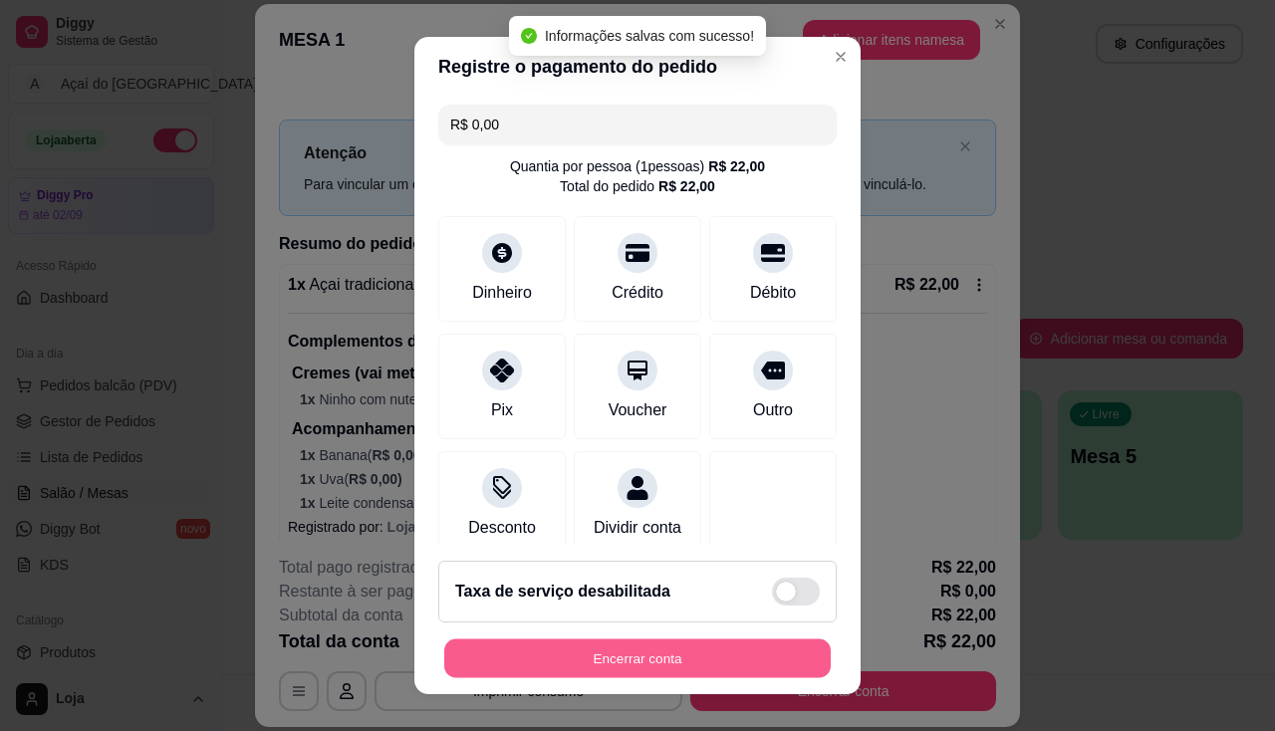
click at [577, 650] on button "Encerrar conta" at bounding box center [637, 658] width 386 height 39
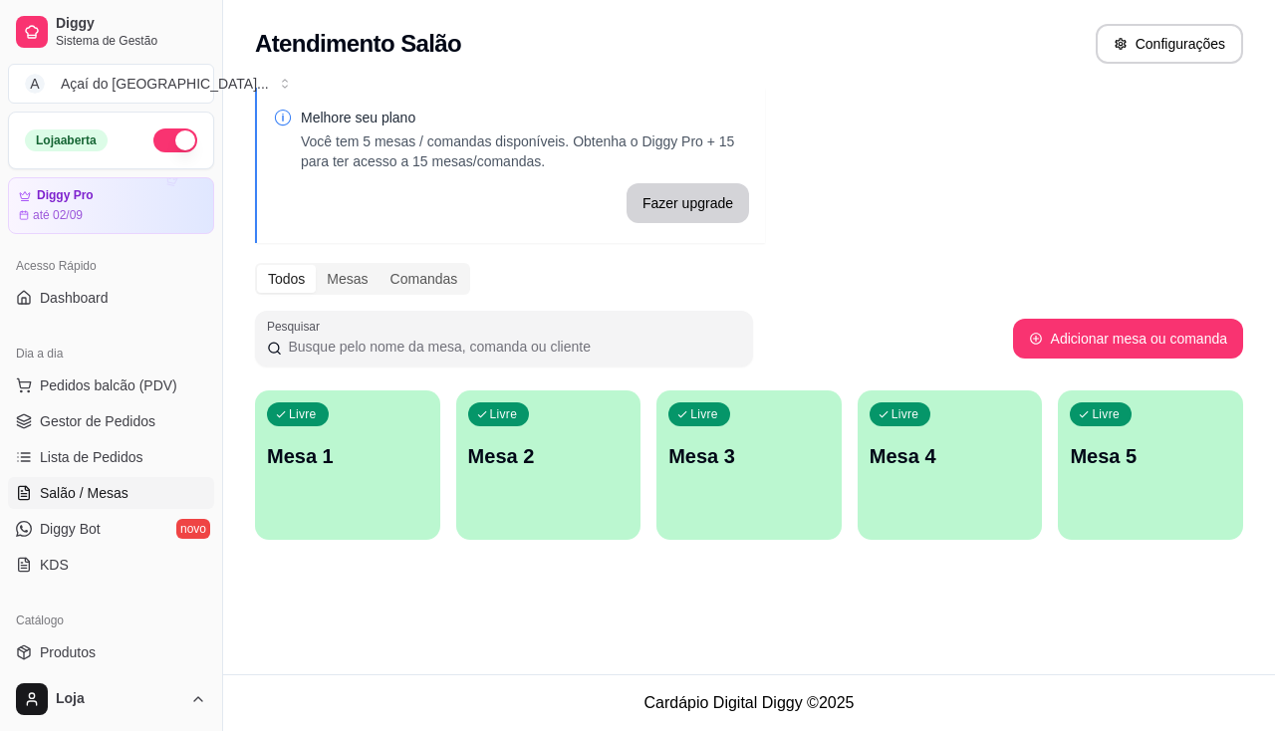
click at [603, 654] on div "Atendimento Salão Configurações Melhore seu plano Você tem 5 mesas / comandas d…" at bounding box center [749, 337] width 1052 height 674
